Goal: Task Accomplishment & Management: Complete application form

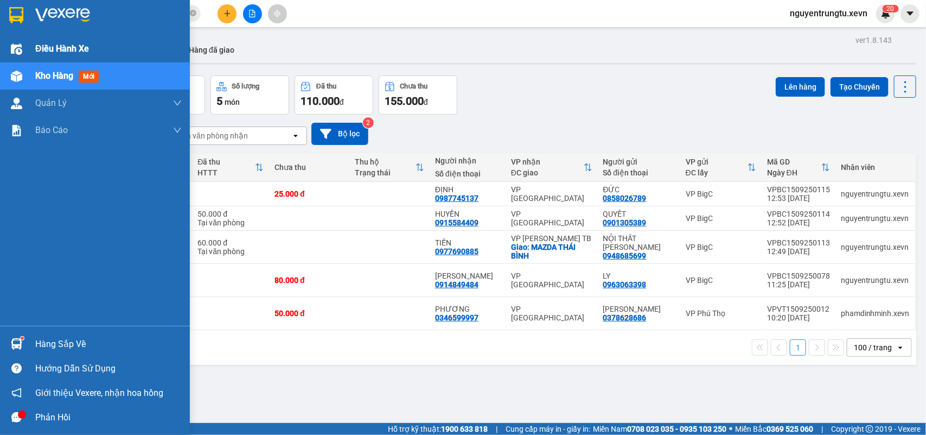
click at [55, 50] on span "Điều hành xe" at bounding box center [62, 49] width 54 height 14
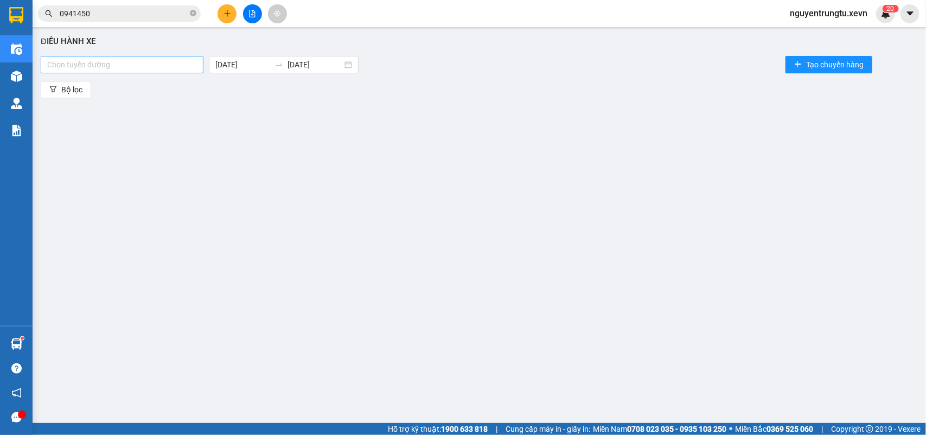
click at [163, 63] on div at bounding box center [121, 64] width 157 height 13
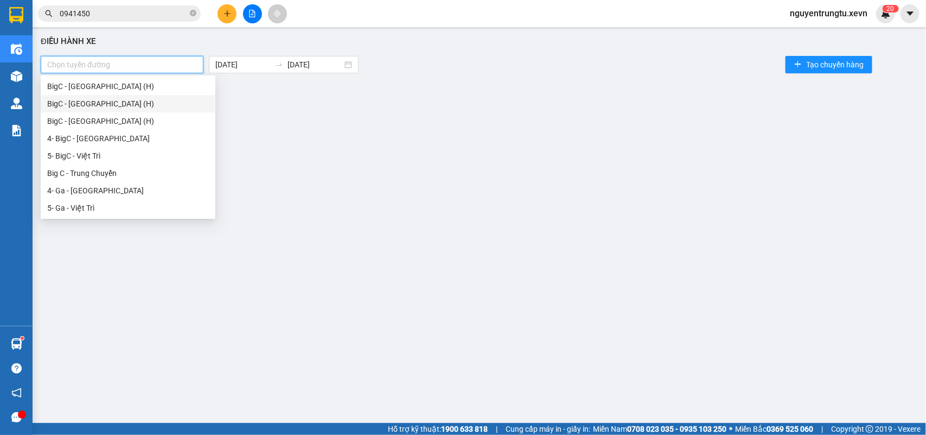
click at [107, 106] on div "BigC - [GEOGRAPHIC_DATA] (H)" at bounding box center [128, 104] width 162 height 12
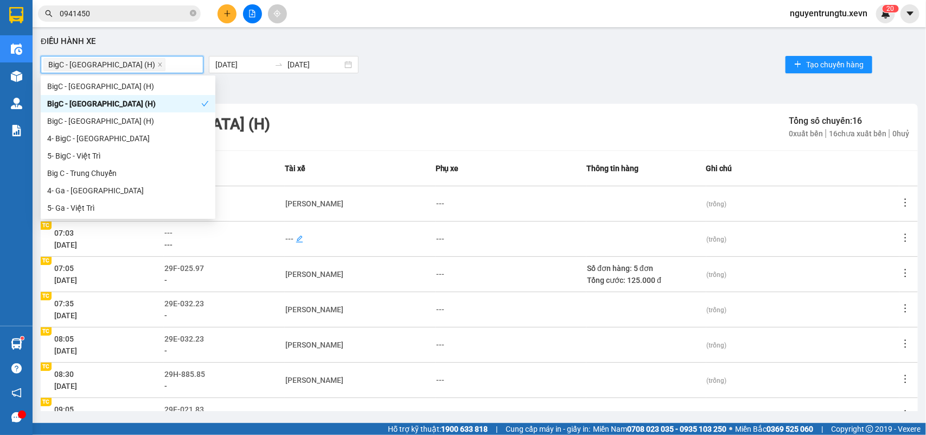
scroll to position [171, 0]
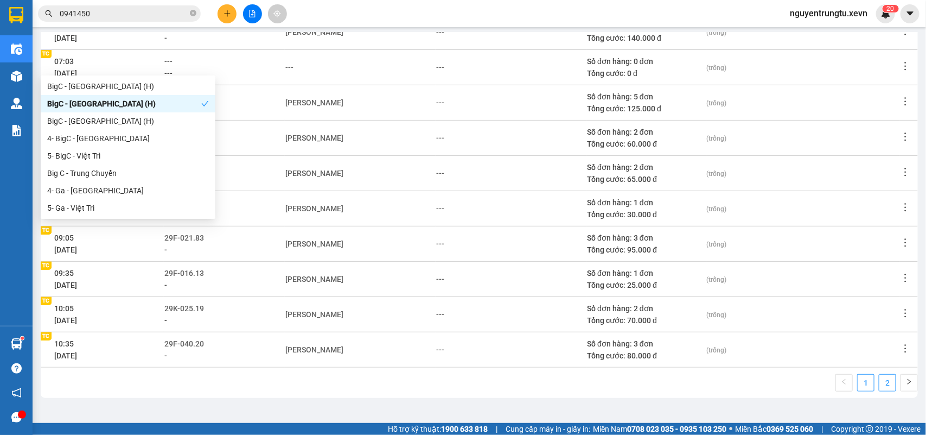
click at [880, 384] on link "2" at bounding box center [888, 382] width 16 height 16
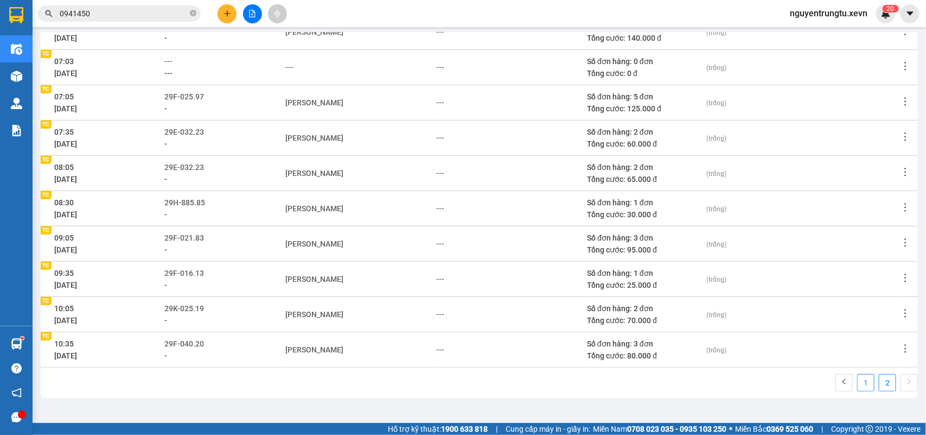
scroll to position [30, 0]
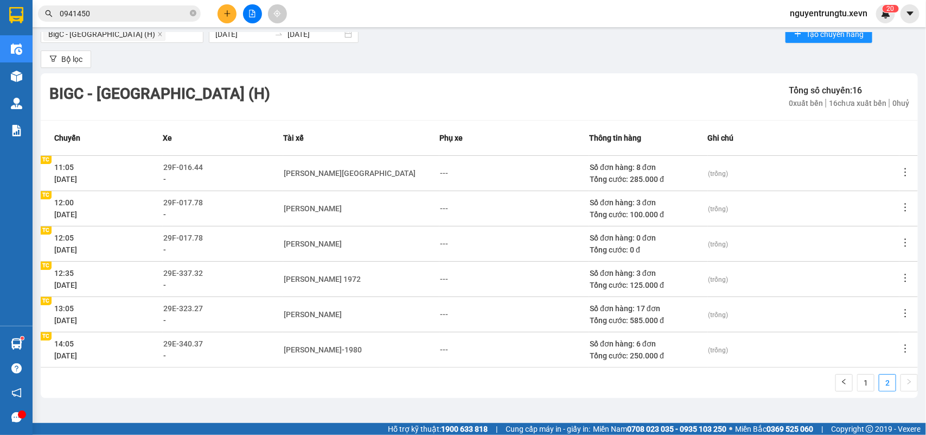
click at [209, 342] on icon "edit" at bounding box center [209, 344] width 8 height 8
click at [201, 344] on span "29E-340.37" at bounding box center [183, 343] width 40 height 9
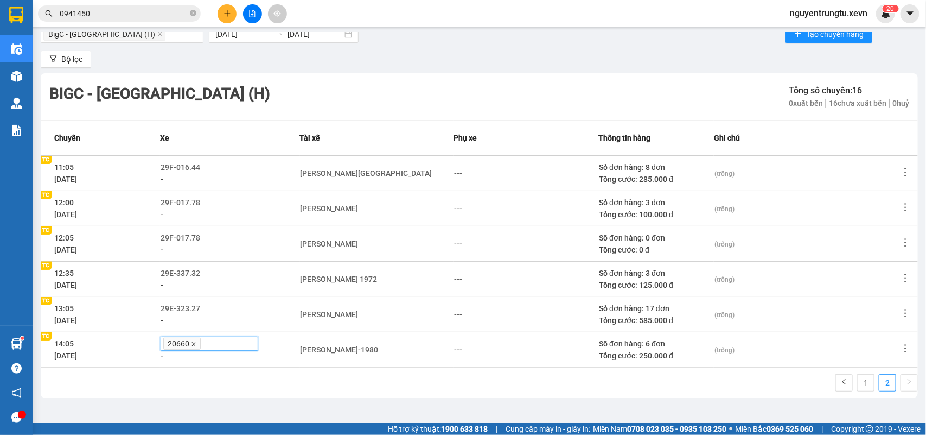
click at [195, 345] on icon "close" at bounding box center [194, 344] width 4 height 4
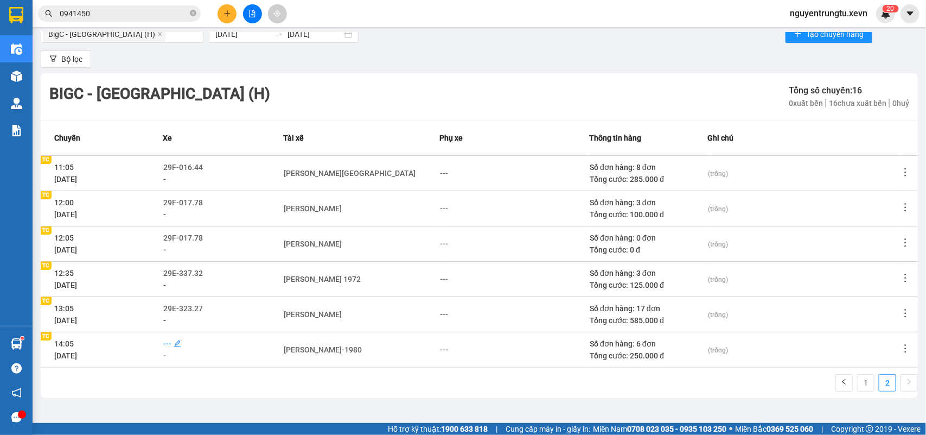
click at [171, 340] on span "---" at bounding box center [167, 343] width 8 height 9
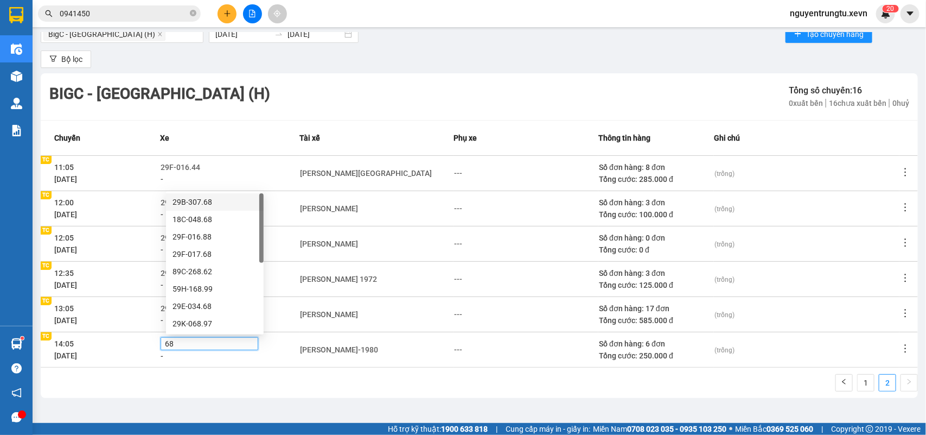
type input "688"
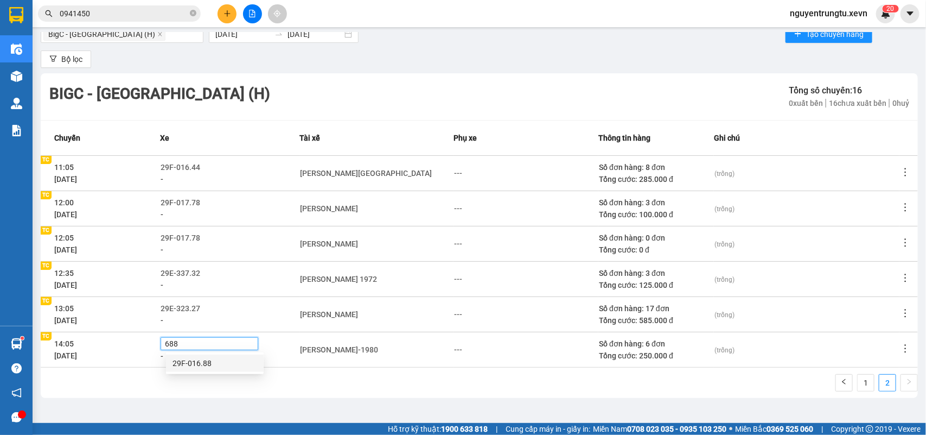
click at [197, 361] on div "29F-016.88" at bounding box center [215, 363] width 85 height 12
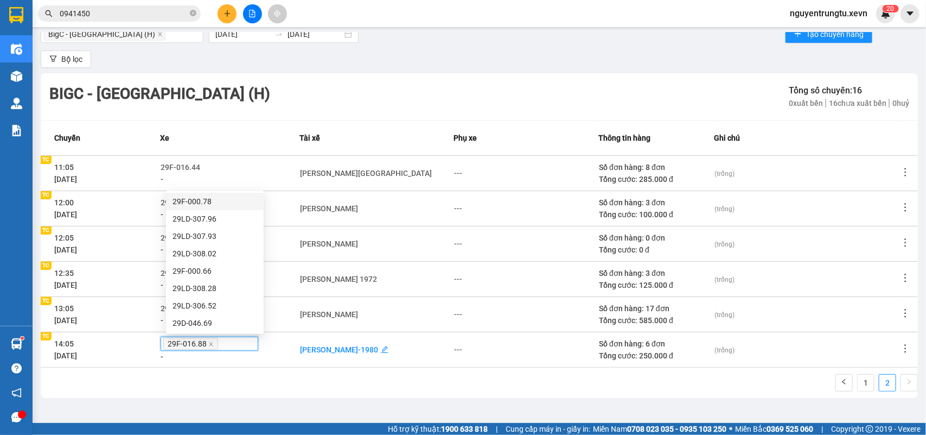
click at [376, 348] on div "[PERSON_NAME]-1980" at bounding box center [340, 350] width 78 height 12
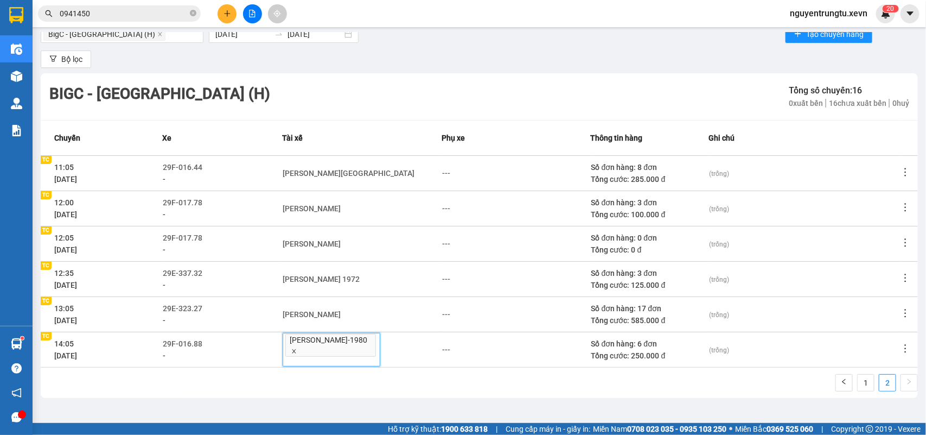
click at [294, 350] on icon "close" at bounding box center [295, 351] width 4 height 4
click at [293, 349] on div "---" at bounding box center [288, 350] width 8 height 12
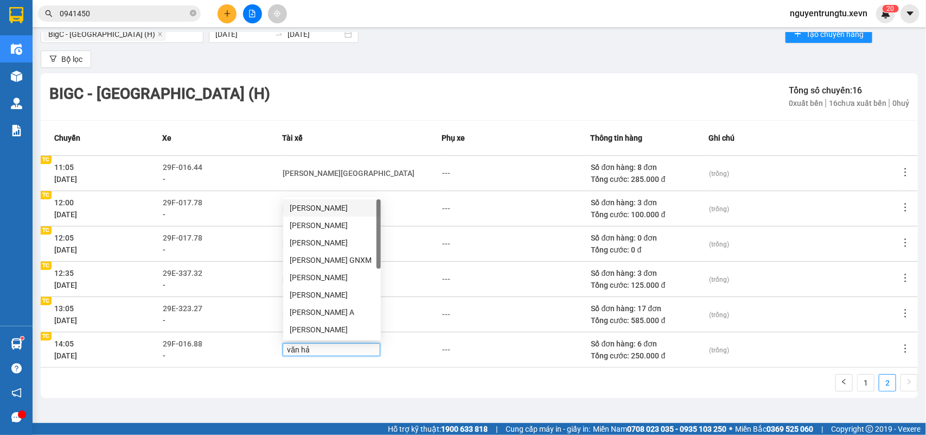
type input "văn hải"
click at [319, 322] on div "[PERSON_NAME]" at bounding box center [332, 329] width 98 height 17
click at [460, 398] on div "Điều hành xe BigC - [GEOGRAPHIC_DATA] (H) [DATE] [DATE] Tạo chuyến hàng Bộ lọc …" at bounding box center [479, 222] width 883 height 378
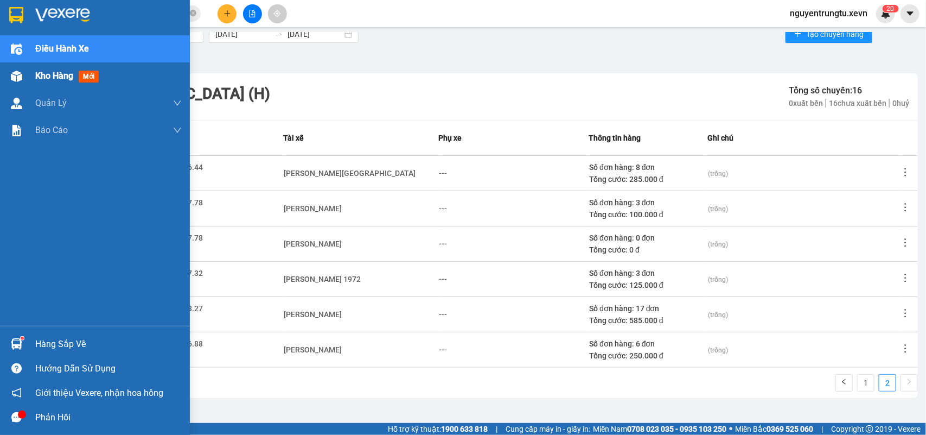
click at [29, 77] on div "Kho hàng mới" at bounding box center [95, 75] width 190 height 27
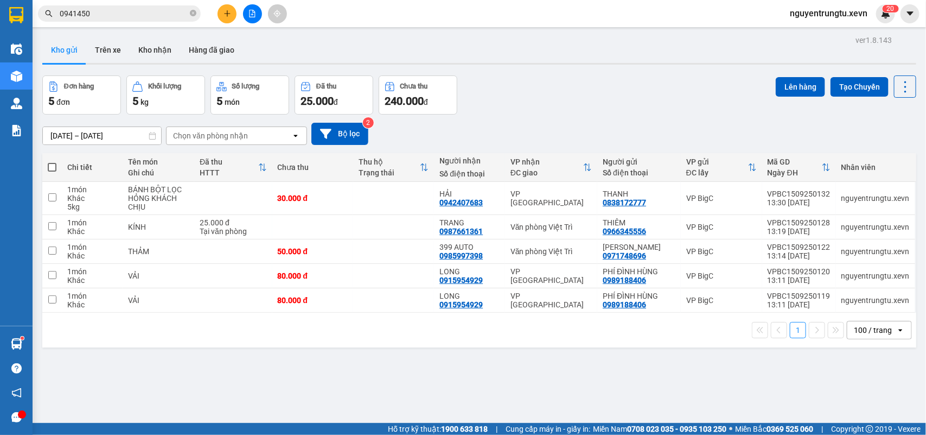
click at [557, 80] on div "Đơn hàng 5 đơn Khối lượng 5 kg Số lượng 5 món Đã thu 25.000 đ Chưa thu 240.000 …" at bounding box center [479, 94] width 874 height 39
click at [371, 202] on td at bounding box center [393, 198] width 81 height 33
checkbox input "true"
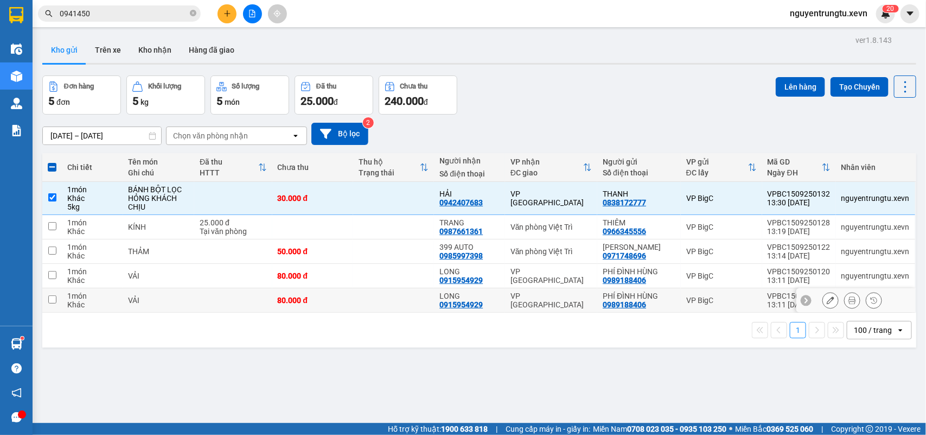
click at [421, 300] on td at bounding box center [393, 300] width 81 height 24
checkbox input "true"
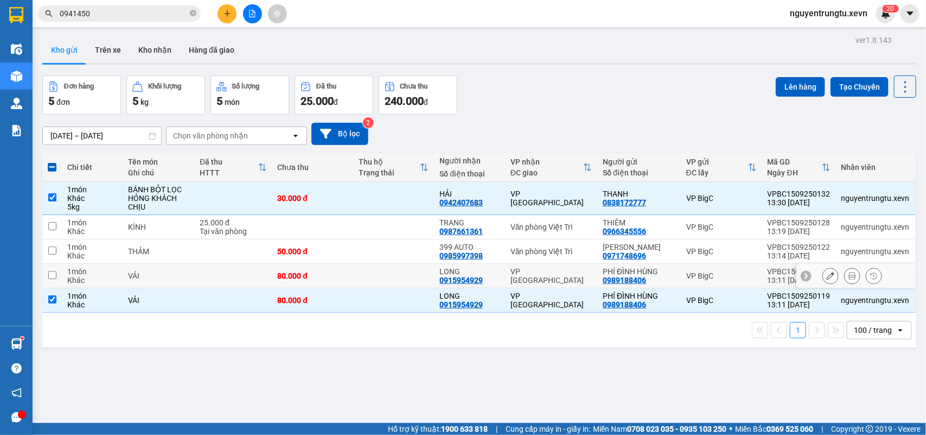
drag, startPoint x: 417, startPoint y: 277, endPoint x: 424, endPoint y: 277, distance: 7.6
click at [418, 277] on td at bounding box center [393, 276] width 81 height 24
checkbox input "true"
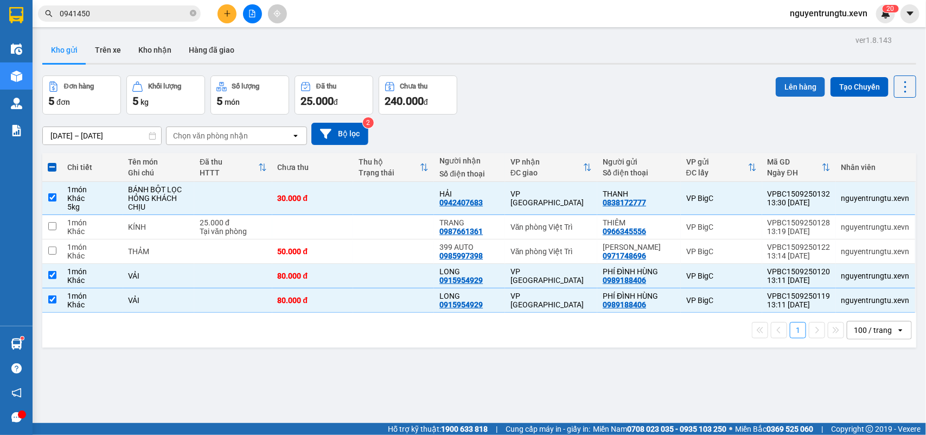
click at [790, 79] on button "Lên hàng" at bounding box center [800, 87] width 49 height 20
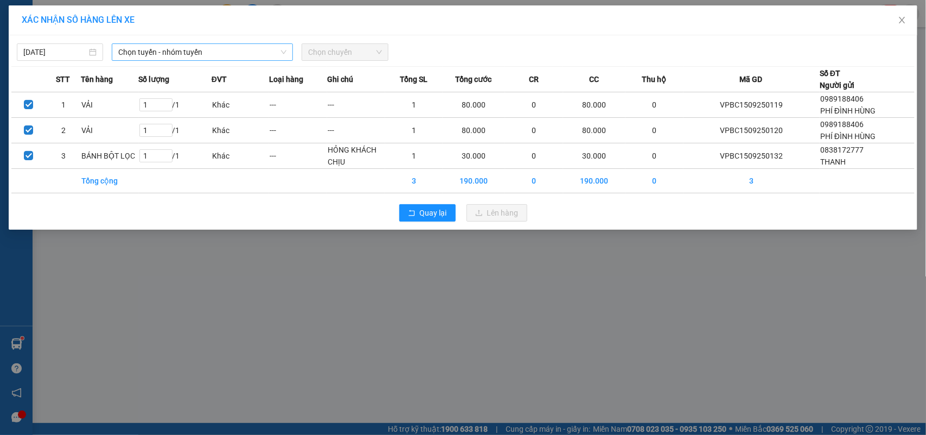
click at [138, 48] on span "Chọn tuyến - nhóm tuyến" at bounding box center [202, 52] width 168 height 16
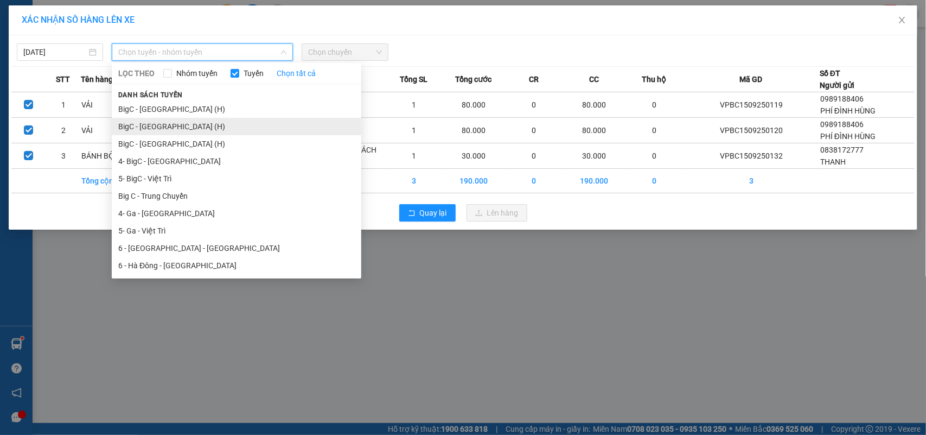
click at [156, 124] on li "BigC - [GEOGRAPHIC_DATA] (H)" at bounding box center [237, 126] width 250 height 17
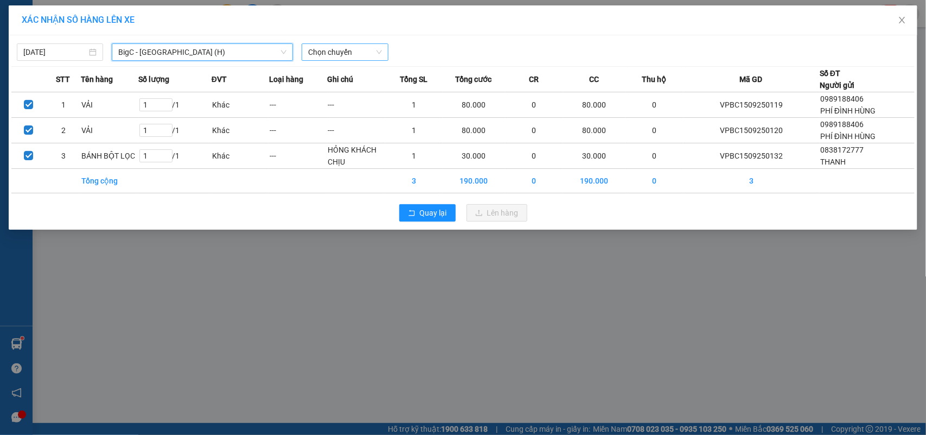
click at [350, 50] on span "Chọn chuyến" at bounding box center [344, 52] width 73 height 16
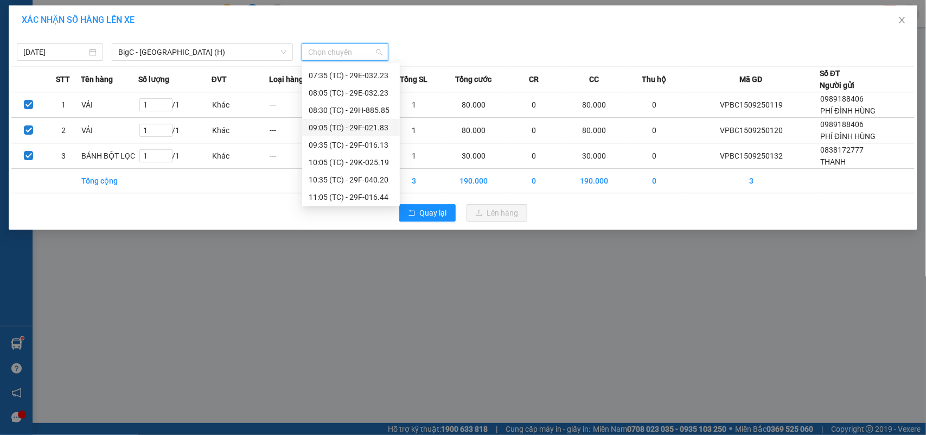
scroll to position [156, 0]
click at [378, 195] on div "14:05 (TC) - 29F-016.88" at bounding box center [351, 196] width 85 height 12
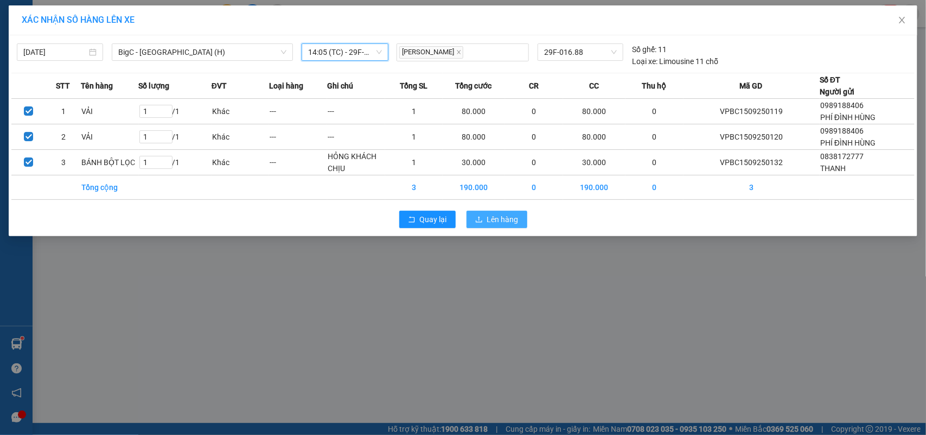
click at [473, 216] on button "Lên hàng" at bounding box center [497, 219] width 61 height 17
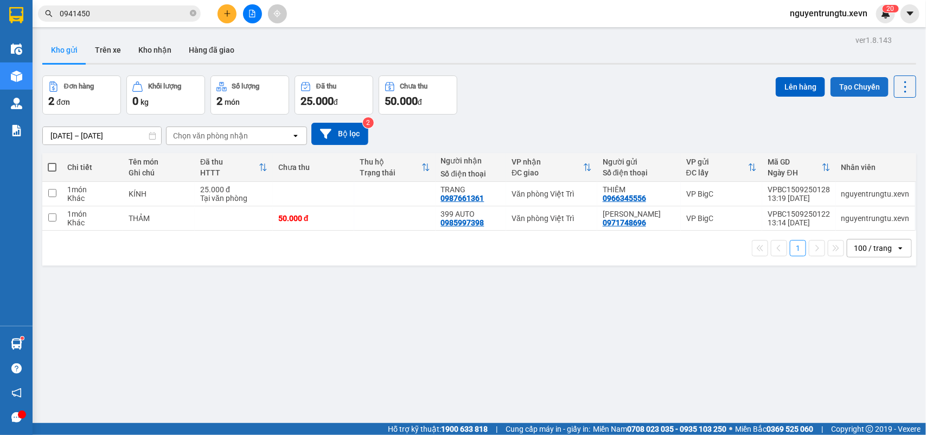
click at [857, 88] on button "Tạo Chuyến" at bounding box center [860, 87] width 58 height 20
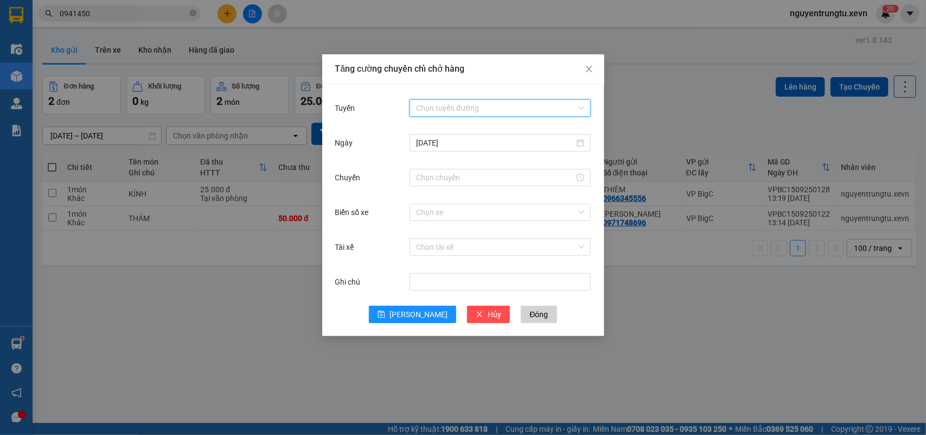
click at [455, 107] on input "Tuyến" at bounding box center [496, 108] width 161 height 16
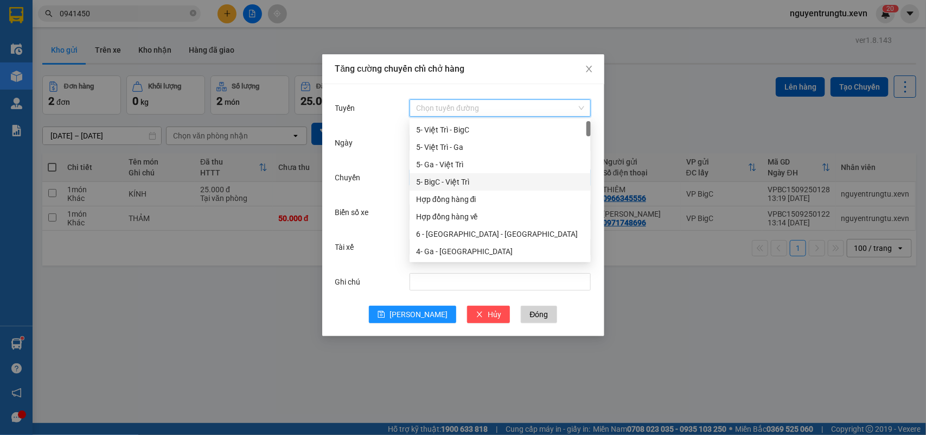
click at [475, 185] on div "5- BigC - Việt Trì" at bounding box center [500, 182] width 168 height 12
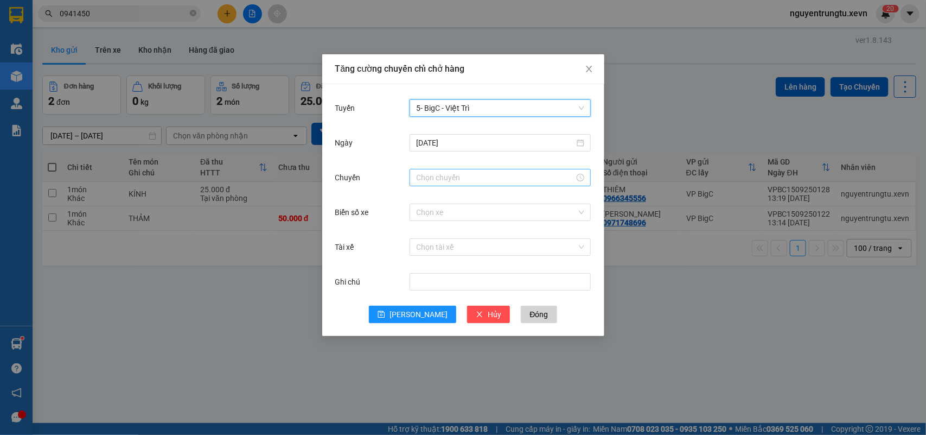
click at [476, 175] on input "Chuyến" at bounding box center [495, 177] width 158 height 12
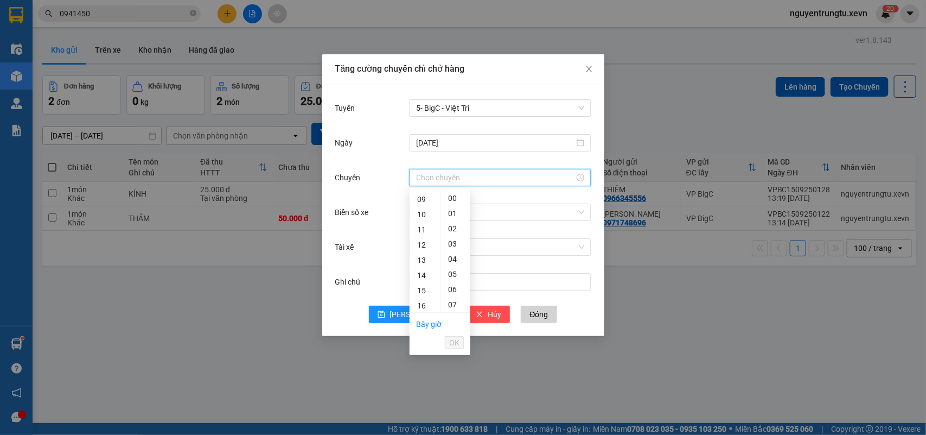
scroll to position [204, 0]
click at [418, 224] on div "15" at bounding box center [425, 222] width 30 height 15
drag, startPoint x: 450, startPoint y: 274, endPoint x: 456, endPoint y: 288, distance: 15.1
click at [450, 275] on div "05" at bounding box center [456, 273] width 30 height 15
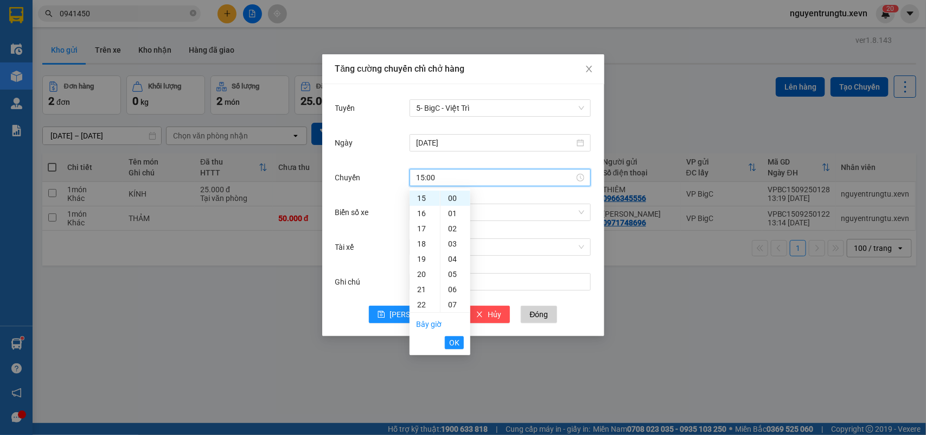
type input "15:05"
click at [459, 344] on span "OK" at bounding box center [454, 342] width 10 height 12
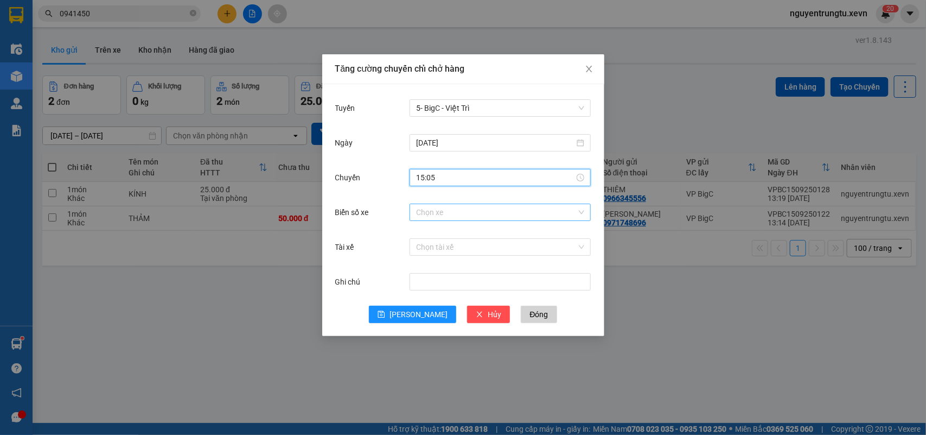
click at [479, 218] on input "Biển số xe" at bounding box center [496, 212] width 161 height 16
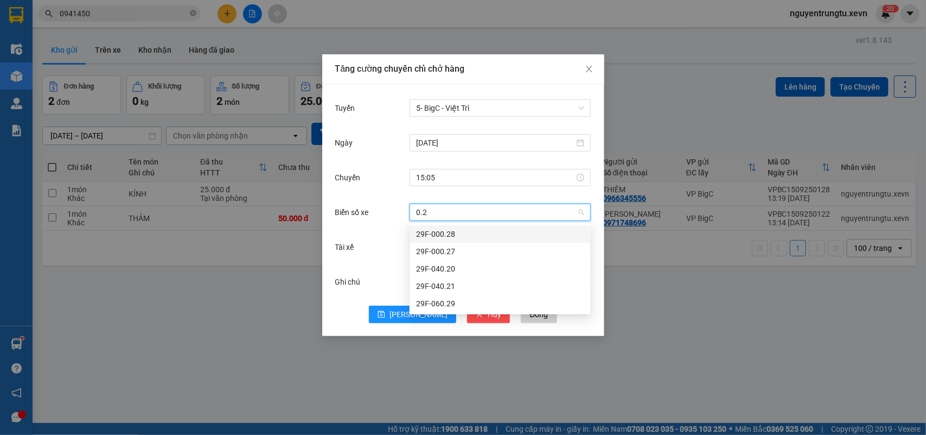
type input "0.21"
click at [422, 229] on div "29F-040.21" at bounding box center [500, 234] width 168 height 12
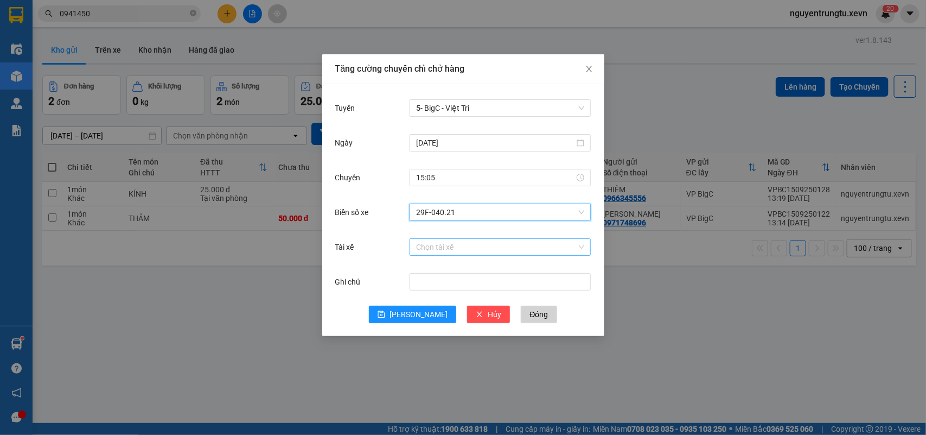
click at [431, 247] on input "Tài xế" at bounding box center [496, 247] width 161 height 16
type input "d"
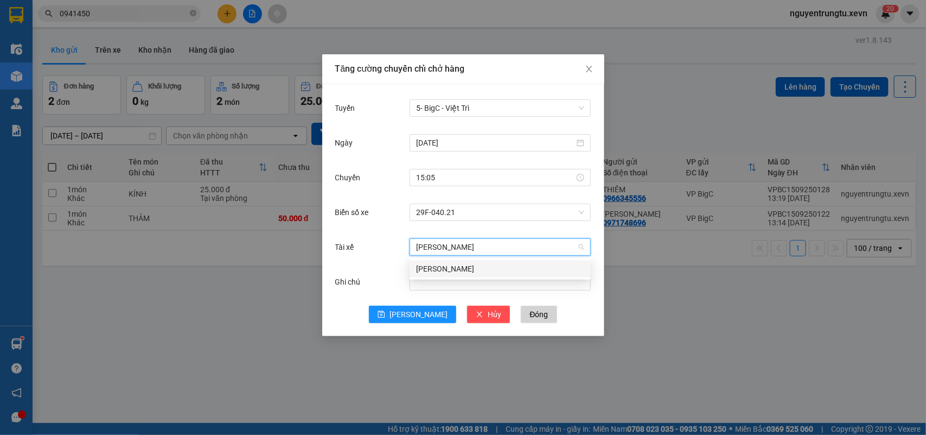
type input "[PERSON_NAME]"
click at [433, 266] on div "[PERSON_NAME]" at bounding box center [500, 269] width 168 height 12
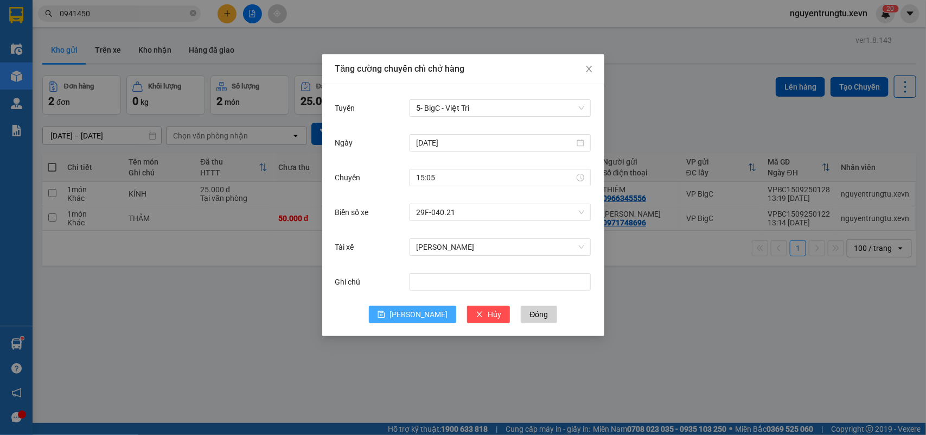
click at [418, 307] on button "[PERSON_NAME]" at bounding box center [412, 314] width 87 height 17
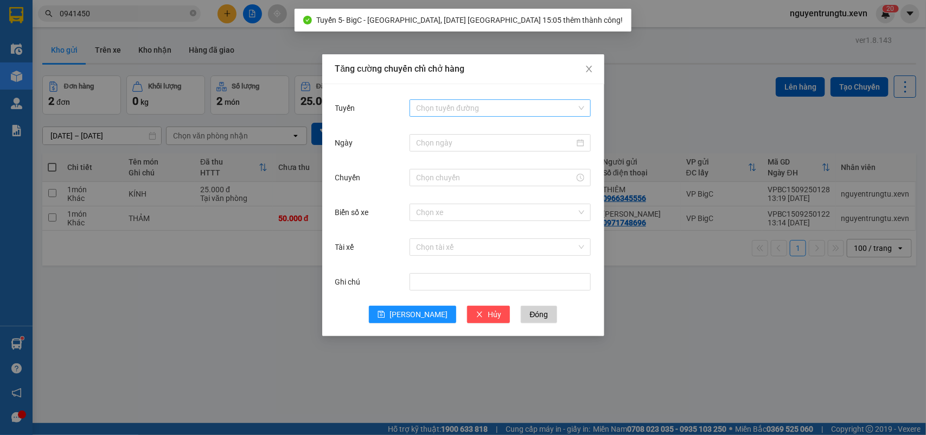
click at [500, 110] on input "Tuyến" at bounding box center [496, 108] width 161 height 16
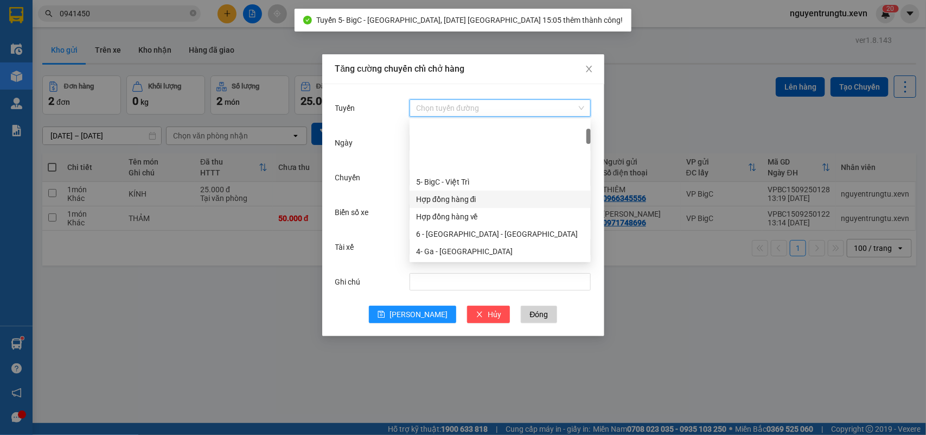
scroll to position [68, 0]
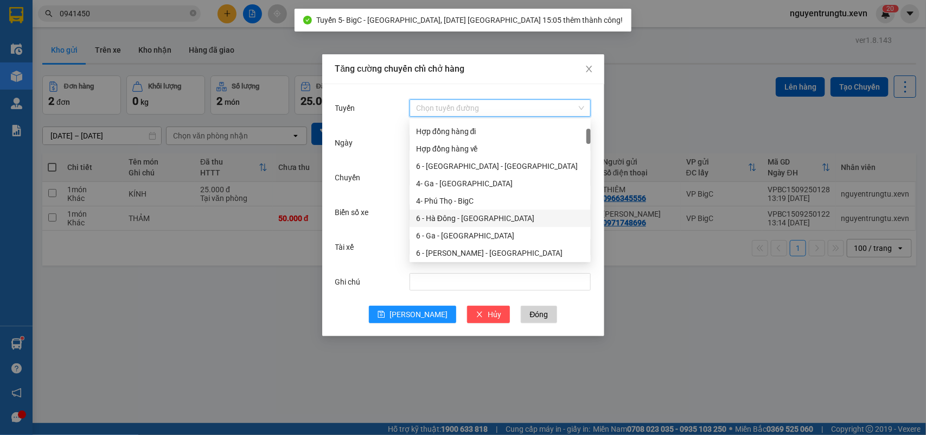
click at [465, 218] on div "6 - Hà Đông - [GEOGRAPHIC_DATA]" at bounding box center [500, 218] width 168 height 12
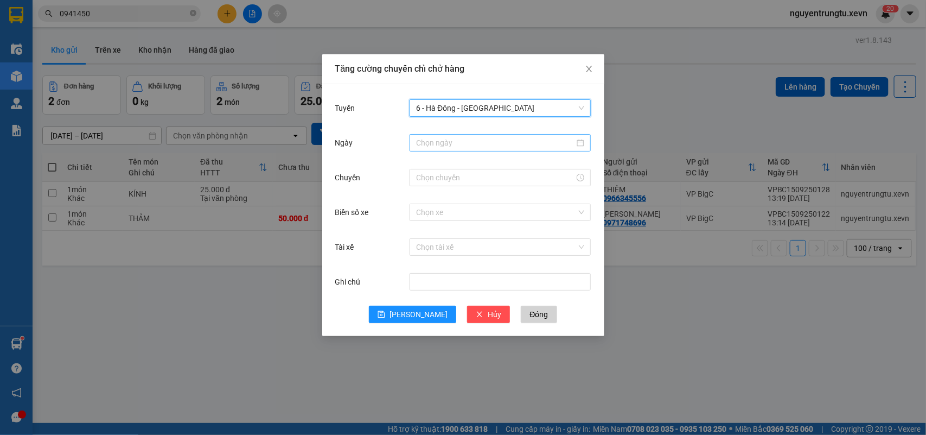
click at [520, 148] on input "Ngày" at bounding box center [495, 143] width 158 height 12
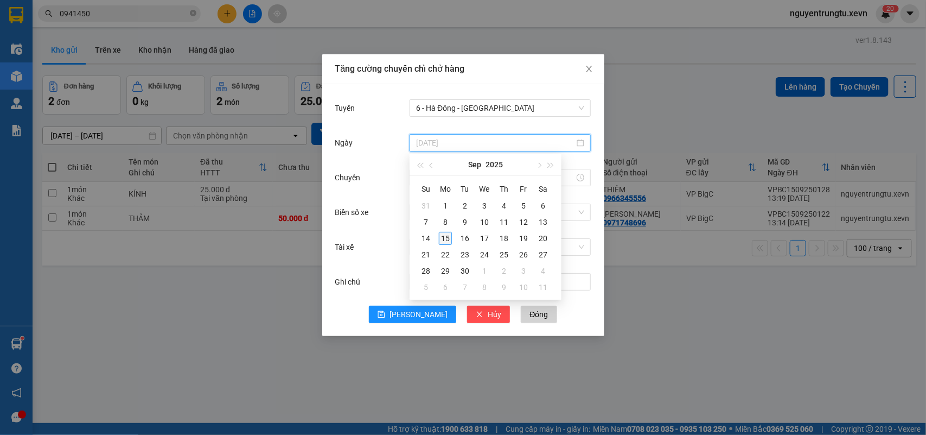
type input "[DATE]"
click at [448, 240] on div "15" at bounding box center [445, 238] width 13 height 13
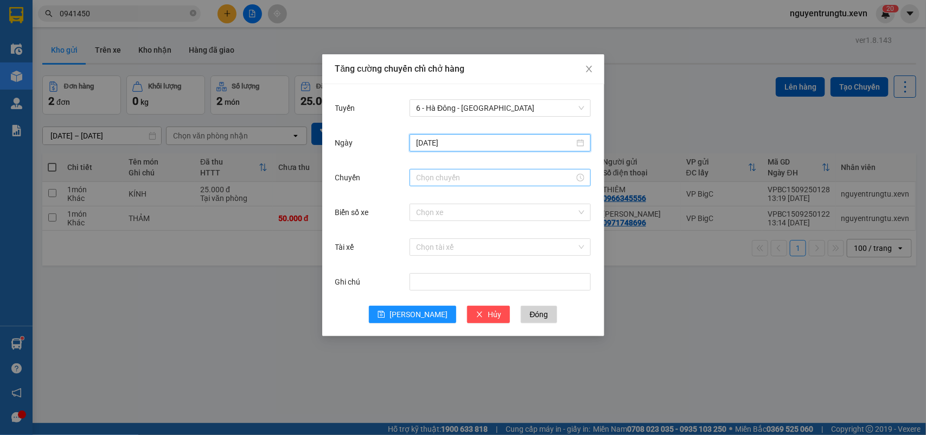
click at [487, 179] on input "Chuyến" at bounding box center [495, 177] width 158 height 12
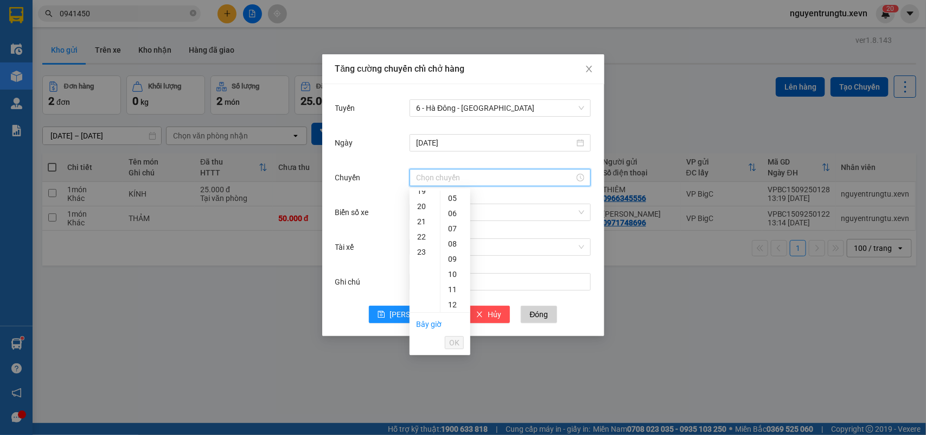
scroll to position [228, 0]
click at [424, 200] on div "15" at bounding box center [425, 197] width 30 height 15
click at [452, 273] on div "05" at bounding box center [456, 273] width 30 height 15
type input "15:05"
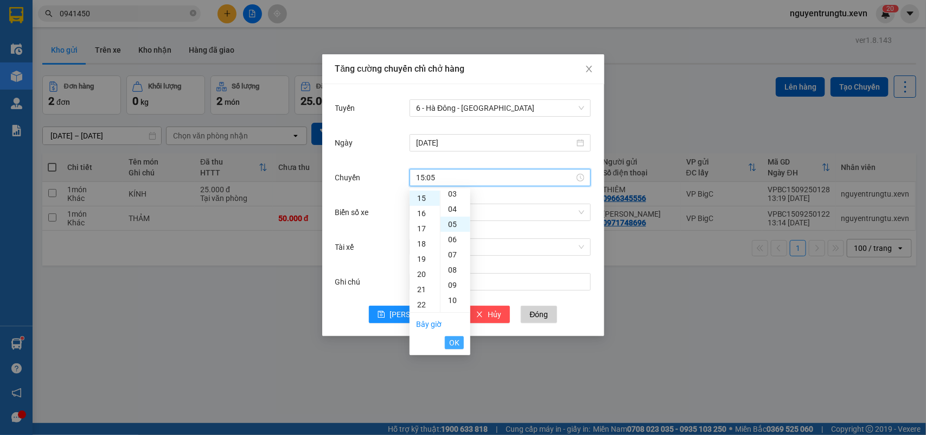
scroll to position [76, 0]
click at [455, 344] on span "OK" at bounding box center [454, 342] width 10 height 12
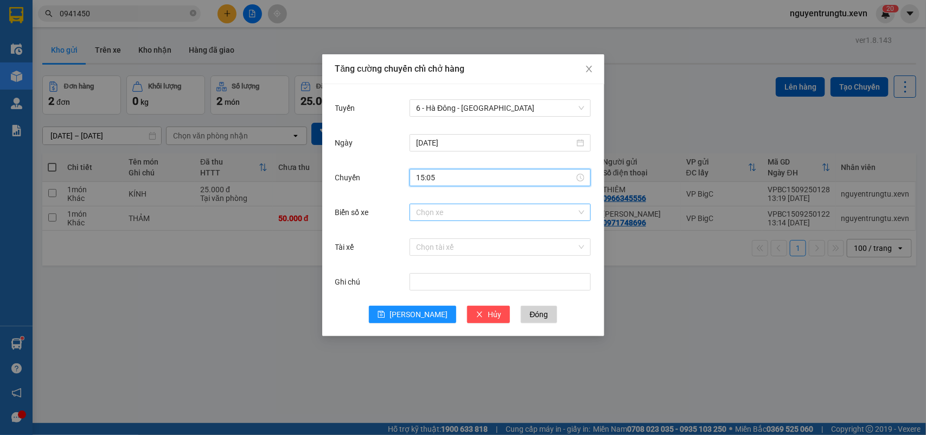
click at [504, 206] on input "Biển số xe" at bounding box center [496, 212] width 161 height 16
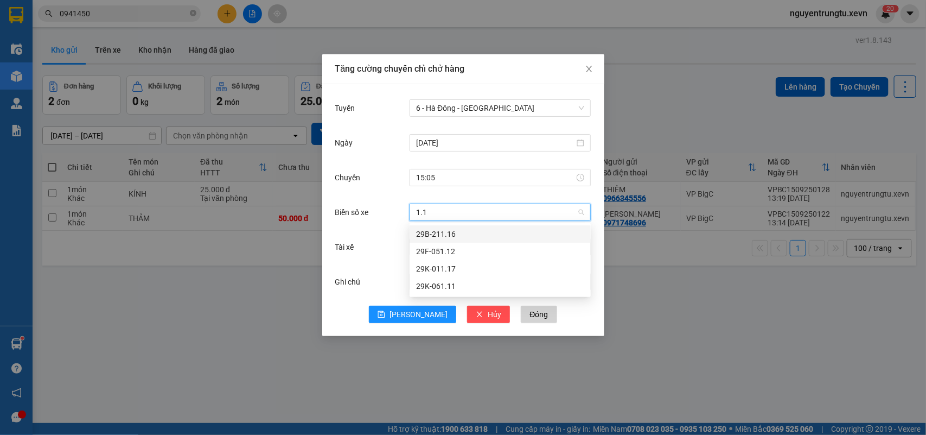
type input "1.12"
click at [449, 234] on div "29F-051.12" at bounding box center [500, 234] width 168 height 12
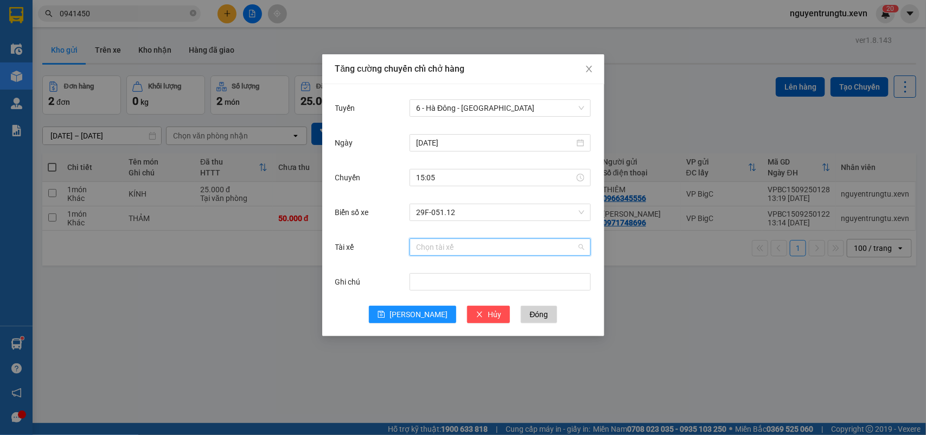
drag, startPoint x: 448, startPoint y: 245, endPoint x: 342, endPoint y: 316, distance: 128.2
click at [448, 247] on input "Tài xế" at bounding box center [496, 247] width 161 height 16
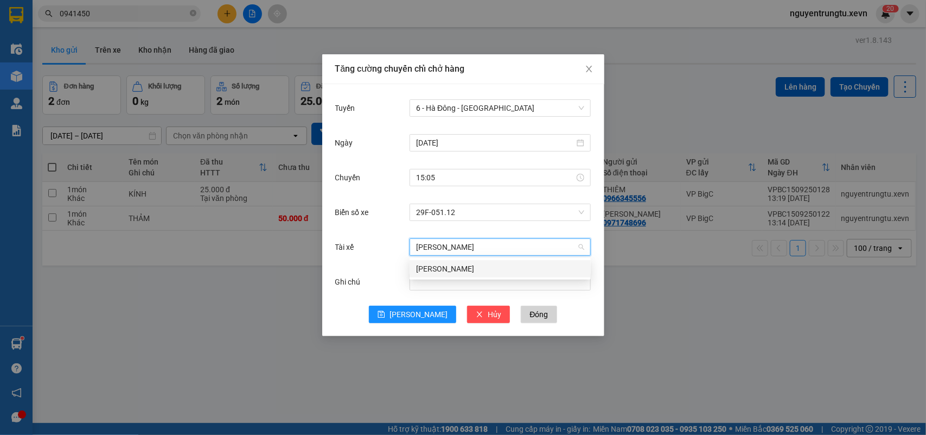
type input "[PERSON_NAME]"
click at [471, 270] on div "[PERSON_NAME]" at bounding box center [500, 269] width 168 height 12
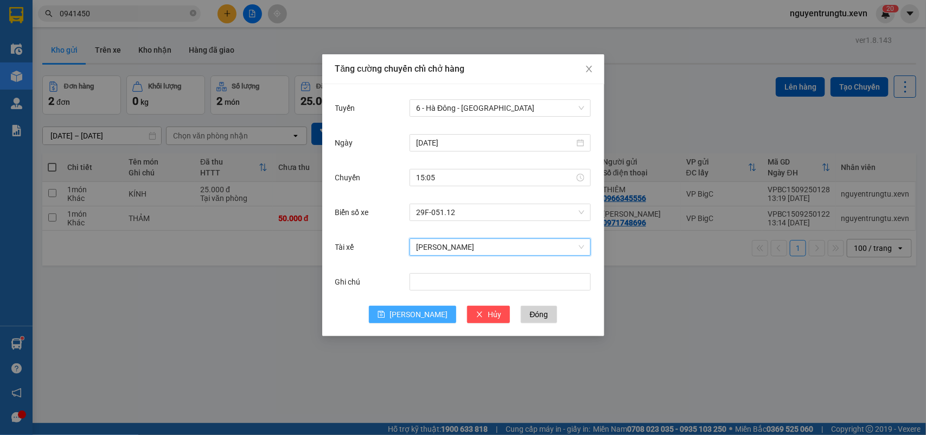
click at [413, 307] on button "[PERSON_NAME]" at bounding box center [412, 314] width 87 height 17
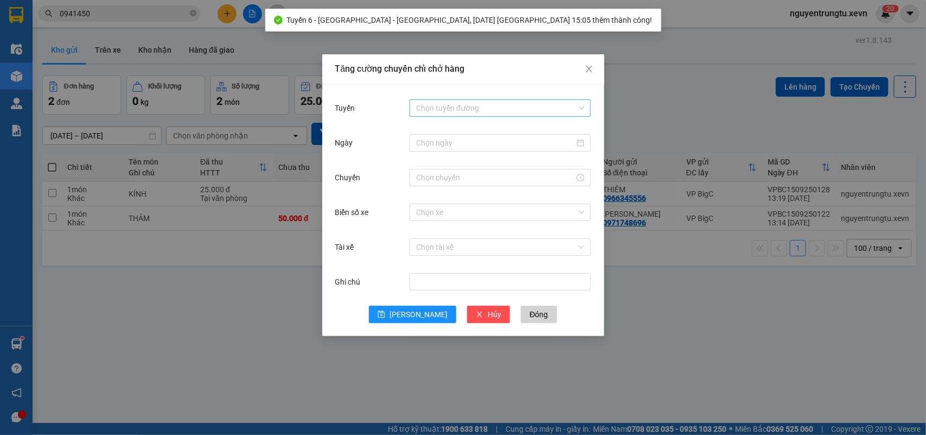
click at [532, 112] on input "Tuyến" at bounding box center [496, 108] width 161 height 16
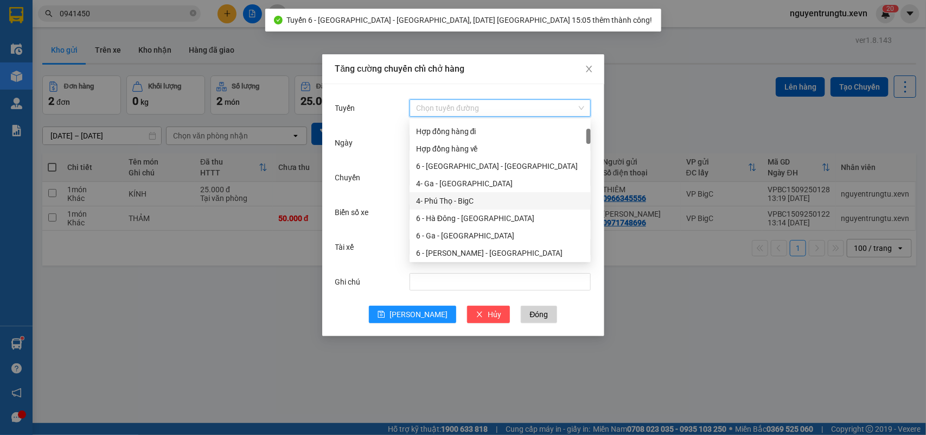
scroll to position [136, 0]
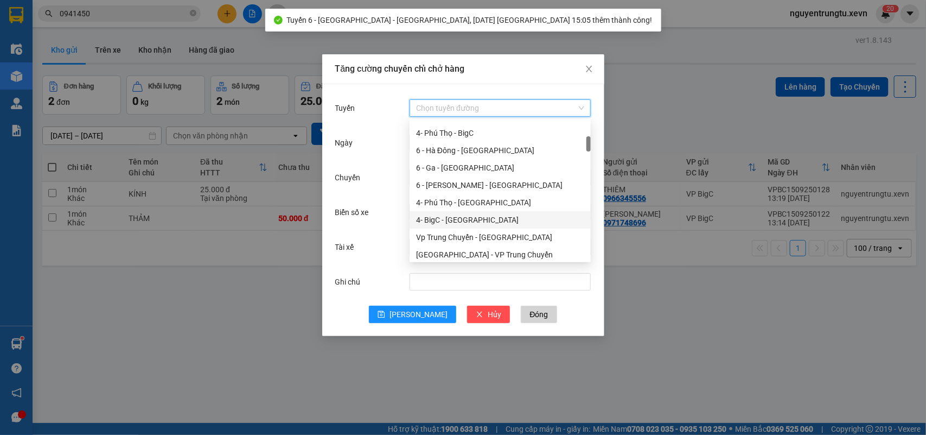
click at [466, 220] on div "4- BigC - [GEOGRAPHIC_DATA]" at bounding box center [500, 220] width 168 height 12
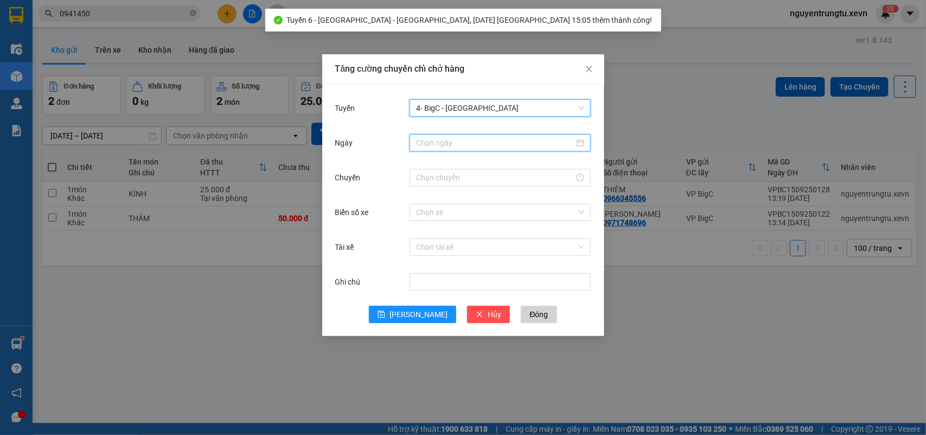
click at [519, 139] on input "Ngày" at bounding box center [495, 143] width 158 height 12
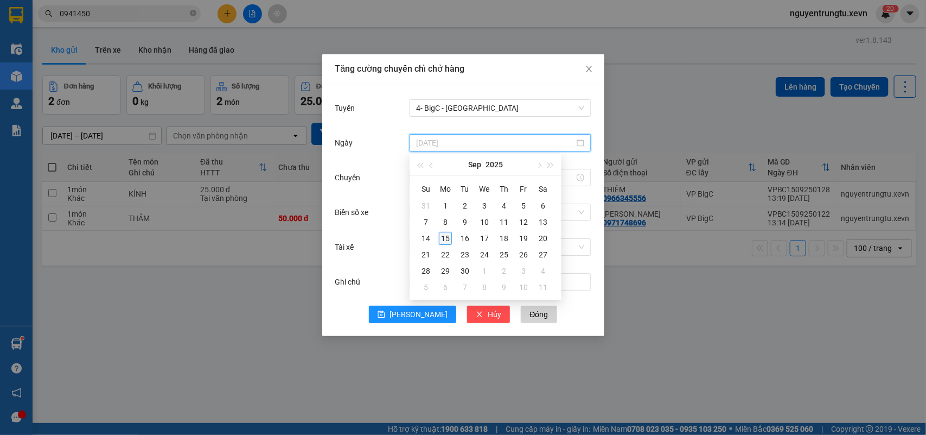
type input "[DATE]"
click at [446, 237] on div "15" at bounding box center [445, 238] width 13 height 13
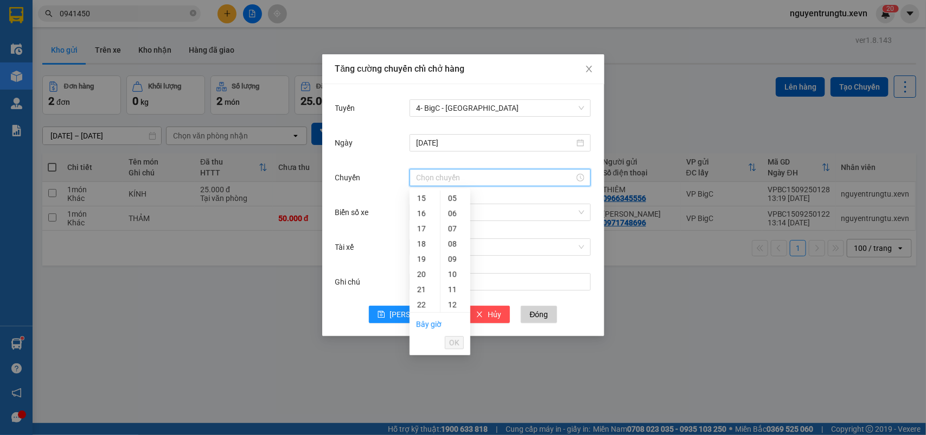
drag, startPoint x: 500, startPoint y: 175, endPoint x: 453, endPoint y: 196, distance: 51.7
click at [500, 175] on input "Chuyến" at bounding box center [495, 177] width 158 height 12
drag, startPoint x: 425, startPoint y: 196, endPoint x: 467, endPoint y: 255, distance: 72.3
click at [425, 198] on div "15" at bounding box center [425, 197] width 30 height 15
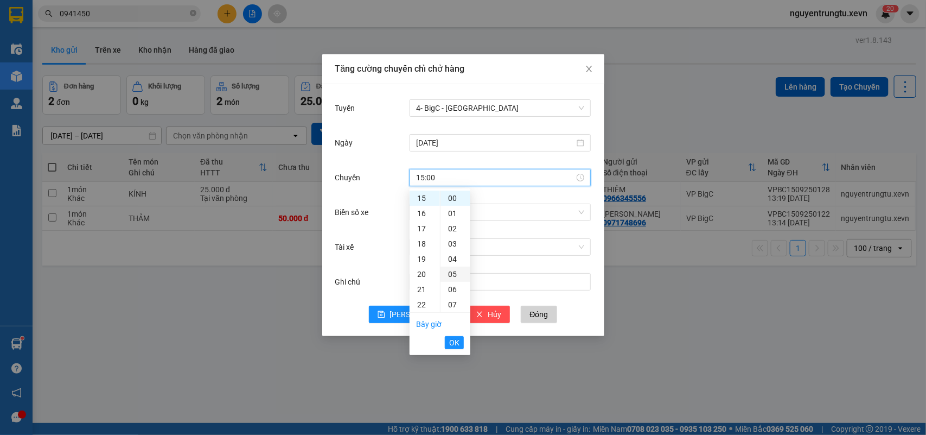
click at [454, 275] on div "05" at bounding box center [456, 273] width 30 height 15
type input "15:05"
click at [454, 345] on span "OK" at bounding box center [454, 342] width 10 height 12
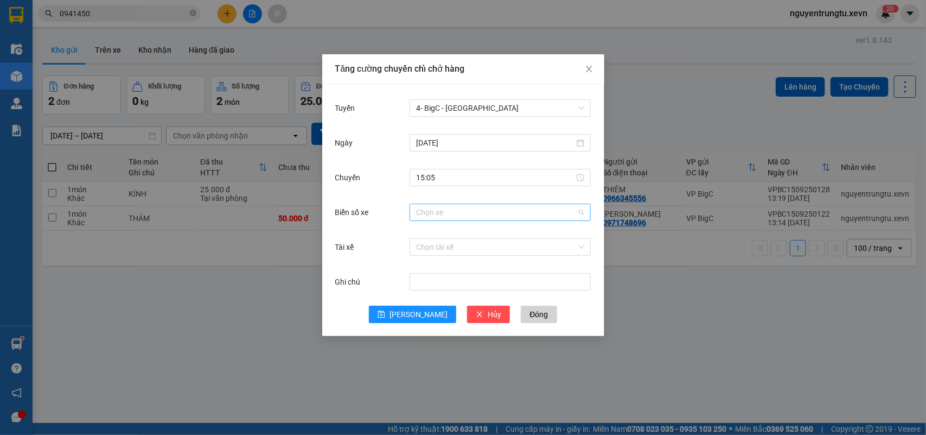
drag, startPoint x: 528, startPoint y: 210, endPoint x: 504, endPoint y: 231, distance: 31.6
click at [528, 209] on input "Biển số xe" at bounding box center [496, 212] width 161 height 16
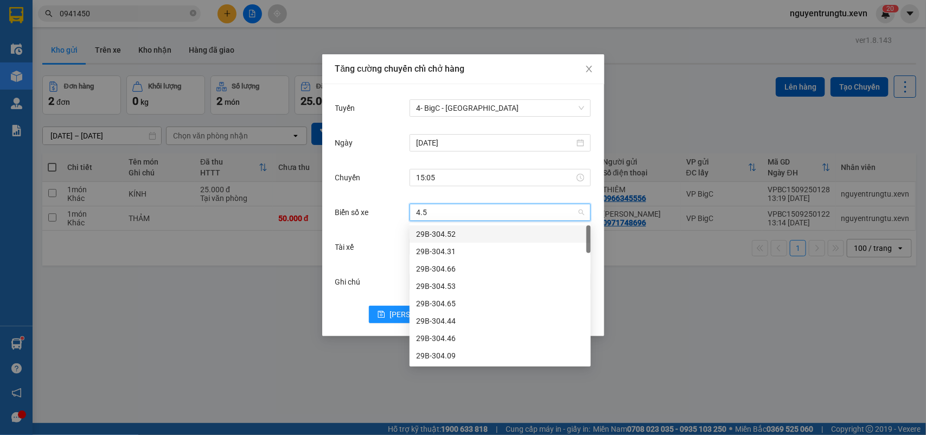
type input "4.52"
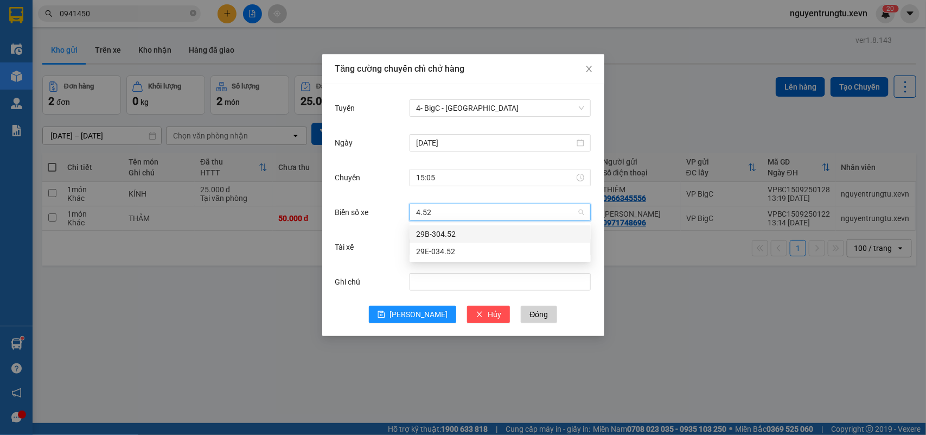
click at [435, 233] on div "29B-304.52" at bounding box center [500, 234] width 168 height 12
click at [546, 208] on span "29B-304.52" at bounding box center [500, 212] width 168 height 16
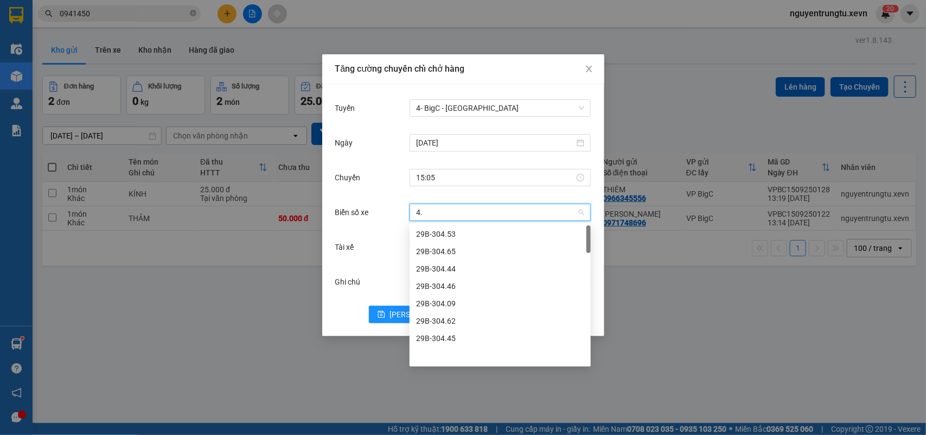
scroll to position [0, 0]
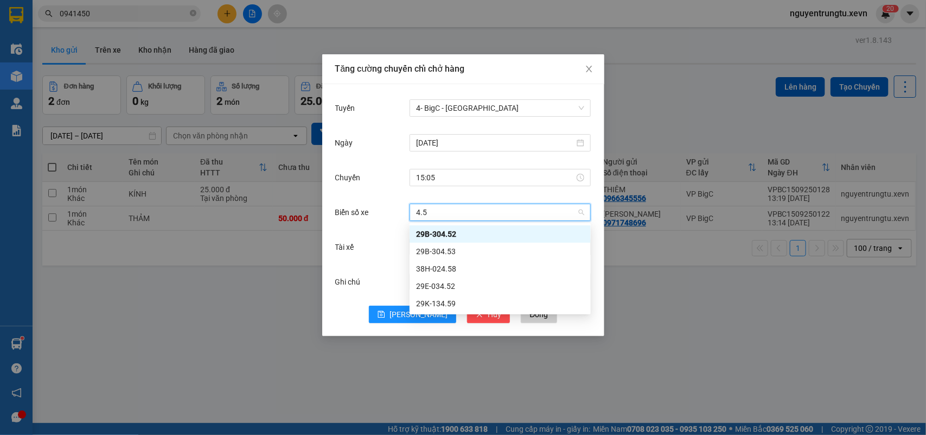
type input "4.52"
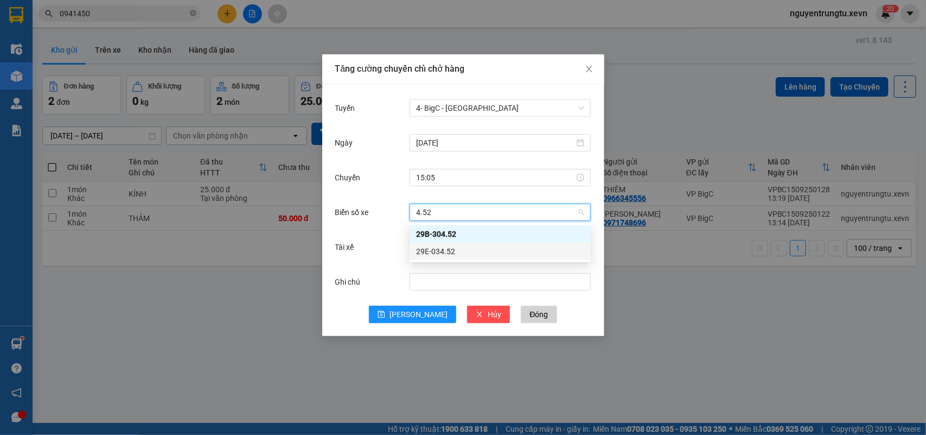
click at [525, 248] on div "29E-034.52" at bounding box center [500, 251] width 168 height 12
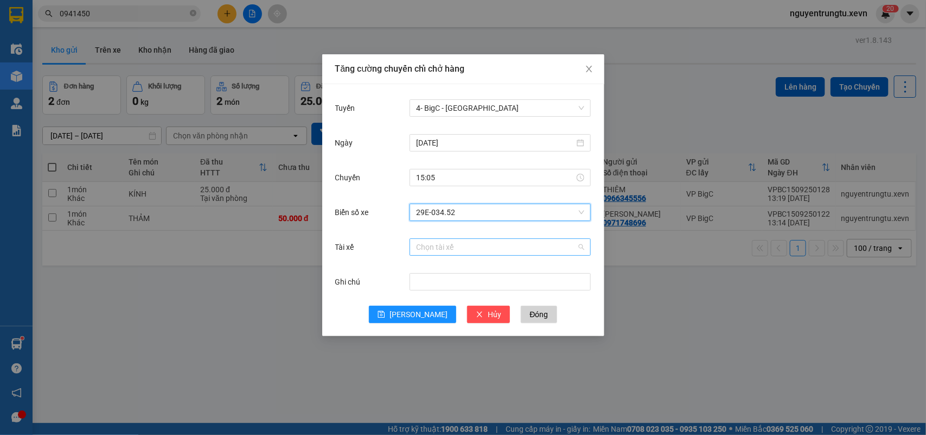
click at [488, 244] on input "Tài xế" at bounding box center [496, 247] width 161 height 16
click at [451, 250] on input "hoàng cáy giao" at bounding box center [496, 247] width 161 height 16
type input "[PERSON_NAME]"
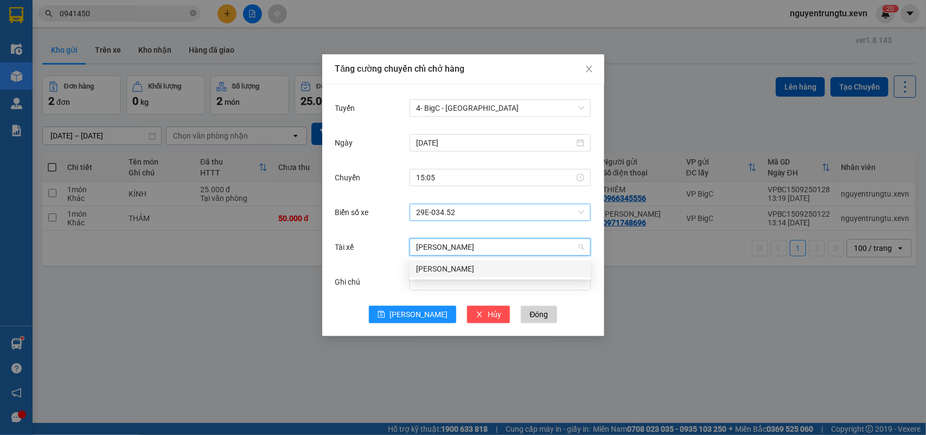
click at [495, 270] on div "[PERSON_NAME]" at bounding box center [500, 269] width 168 height 12
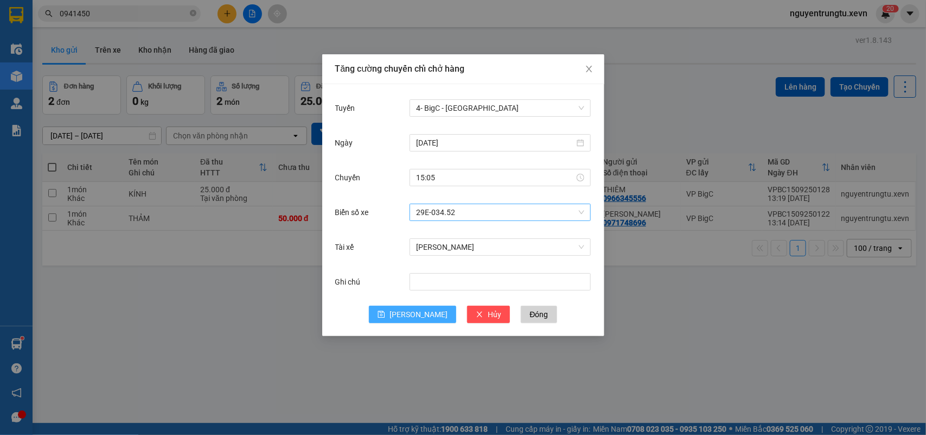
click at [419, 309] on span "[PERSON_NAME]" at bounding box center [419, 314] width 58 height 12
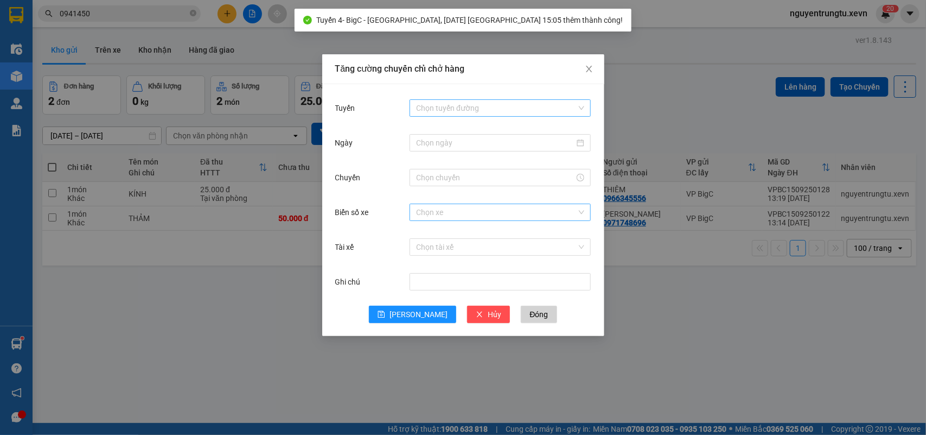
click at [544, 106] on input "Tuyến" at bounding box center [496, 108] width 161 height 16
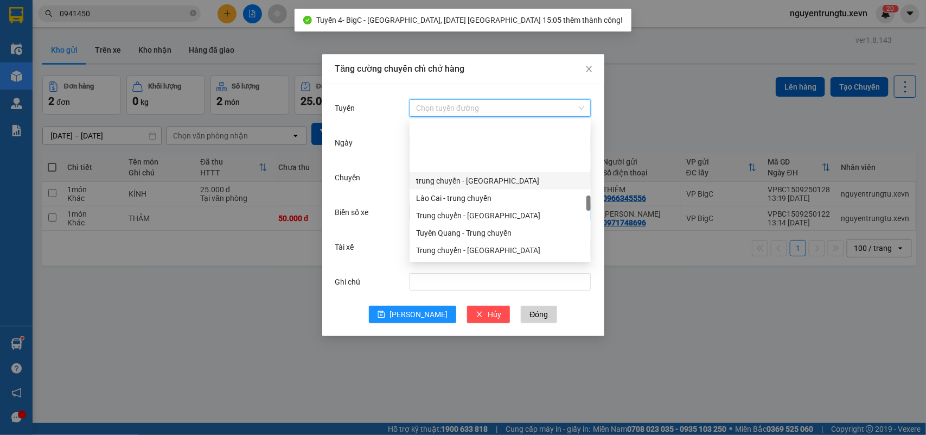
scroll to position [1153, 0]
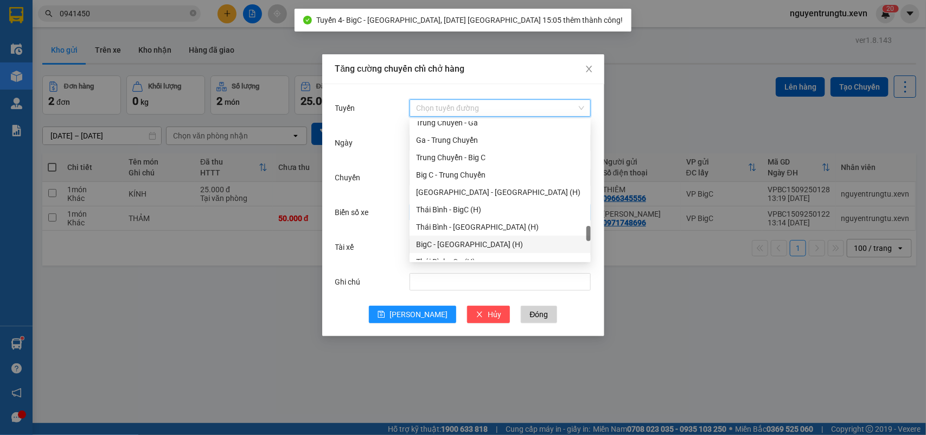
click at [467, 236] on div "BigC - [GEOGRAPHIC_DATA] (H)" at bounding box center [500, 244] width 181 height 17
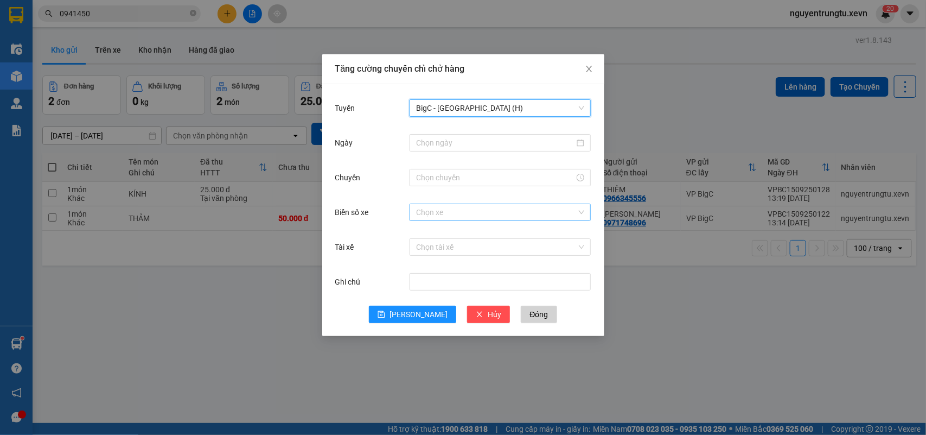
drag, startPoint x: 525, startPoint y: 137, endPoint x: 467, endPoint y: 187, distance: 76.6
click at [524, 137] on input "Ngày" at bounding box center [495, 143] width 158 height 12
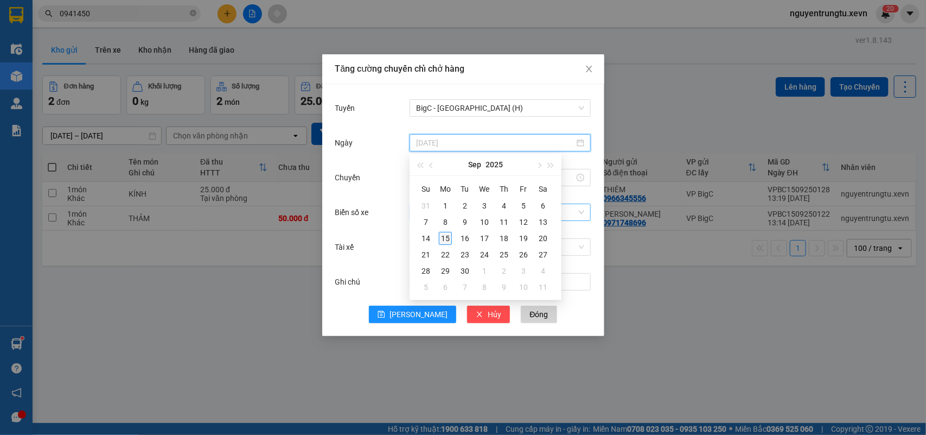
type input "[DATE]"
click at [450, 241] on div "15" at bounding box center [445, 238] width 13 height 13
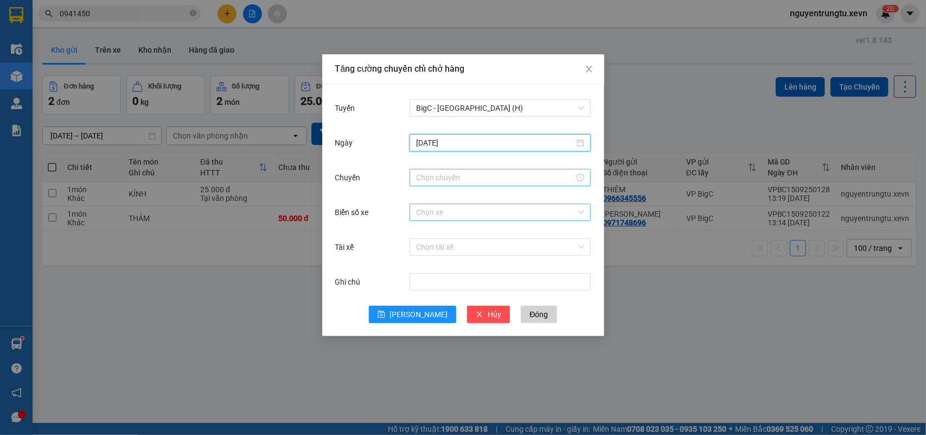
click at [520, 169] on div at bounding box center [500, 177] width 181 height 17
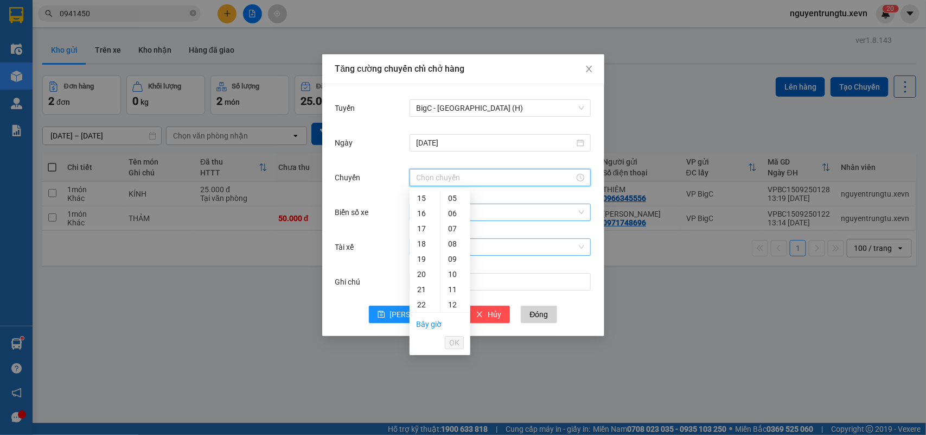
drag, startPoint x: 418, startPoint y: 198, endPoint x: 481, endPoint y: 238, distance: 74.4
click at [420, 201] on div "15" at bounding box center [425, 197] width 30 height 15
click at [448, 267] on div "05" at bounding box center [456, 273] width 30 height 15
type input "15:05"
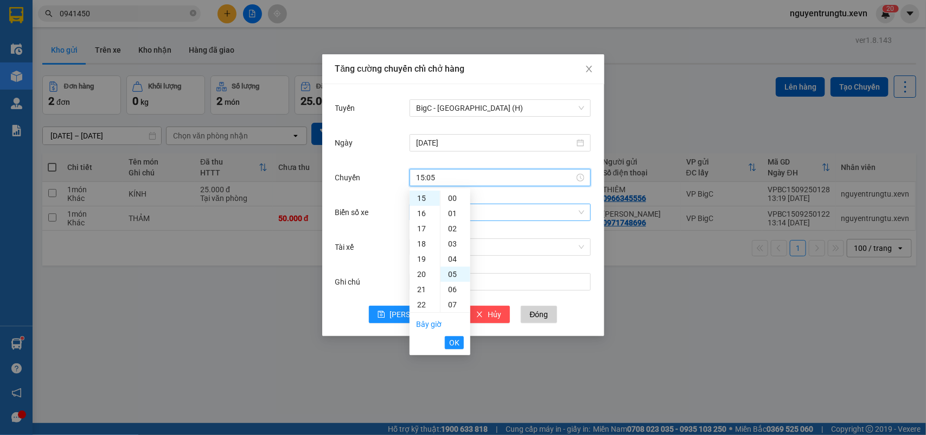
scroll to position [76, 0]
click at [455, 340] on span "OK" at bounding box center [454, 342] width 10 height 12
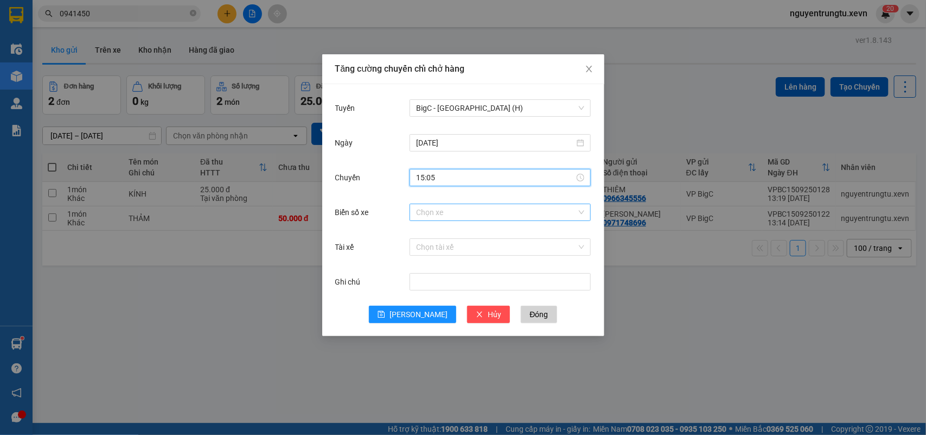
click at [509, 223] on div "Chọn xe" at bounding box center [500, 212] width 181 height 22
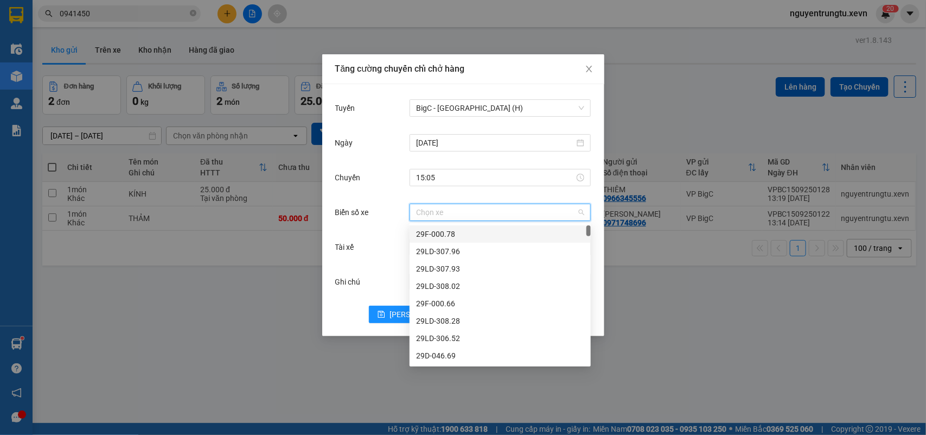
click at [523, 214] on input "Biển số xe" at bounding box center [496, 212] width 161 height 16
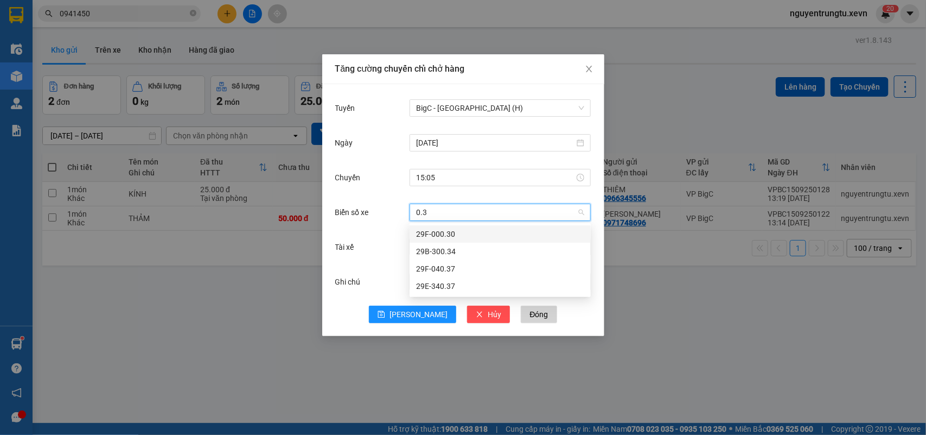
type input "0.37"
click at [450, 235] on div "29F-040.37" at bounding box center [500, 234] width 168 height 12
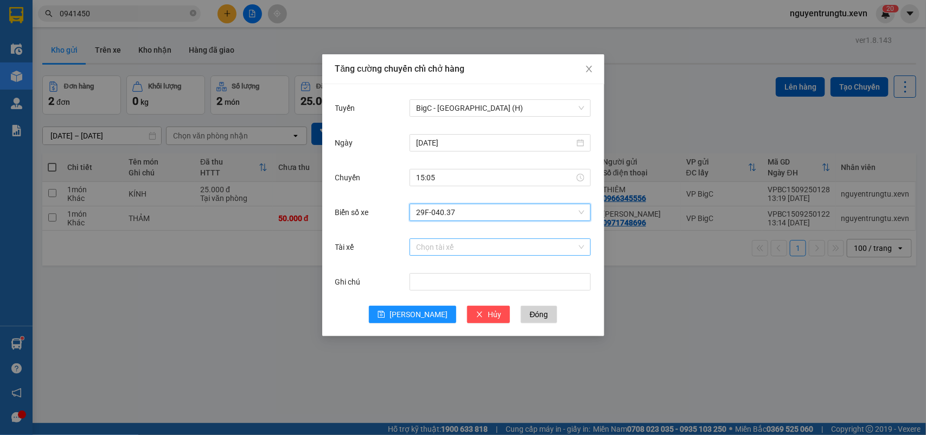
click at [469, 249] on input "Tài xế" at bounding box center [496, 247] width 161 height 16
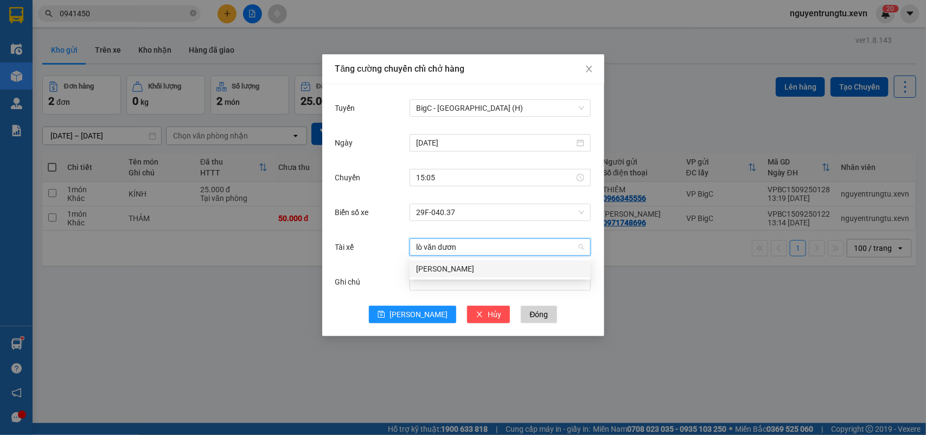
type input "lò văn dương"
click at [486, 264] on div "[PERSON_NAME]" at bounding box center [500, 269] width 168 height 12
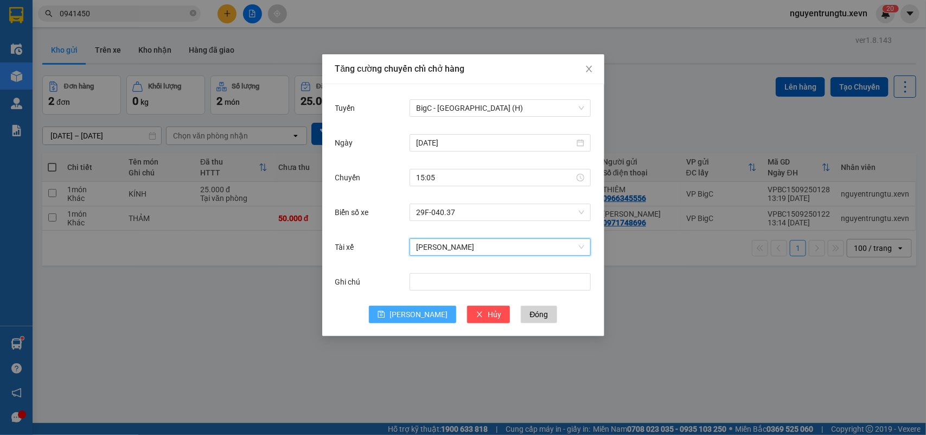
click at [415, 311] on span "[PERSON_NAME]" at bounding box center [419, 314] width 58 height 12
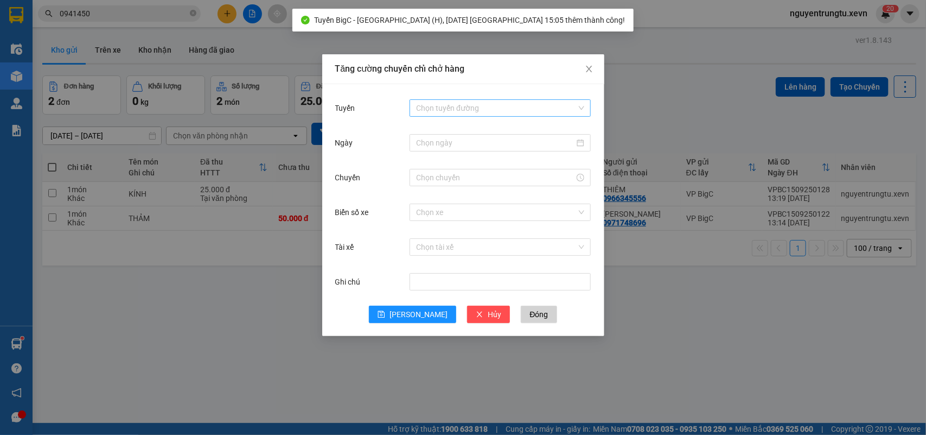
click at [542, 105] on input "Tuyến" at bounding box center [496, 108] width 161 height 16
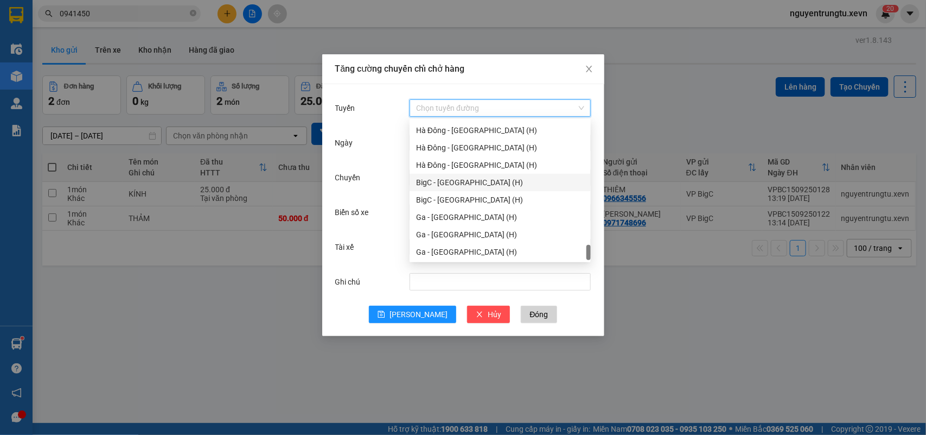
click at [471, 182] on div "BigC - [GEOGRAPHIC_DATA] (H)" at bounding box center [500, 182] width 168 height 12
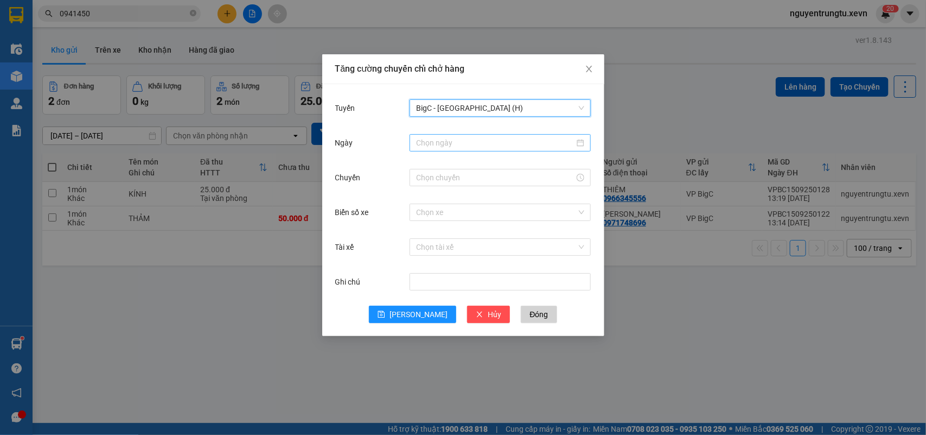
click at [521, 139] on input "Ngày" at bounding box center [495, 143] width 158 height 12
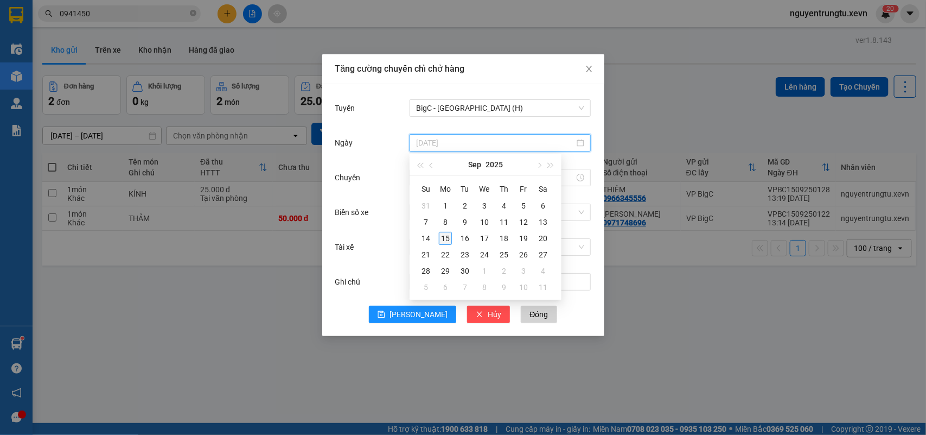
type input "[DATE]"
click at [446, 235] on div "15" at bounding box center [445, 238] width 13 height 13
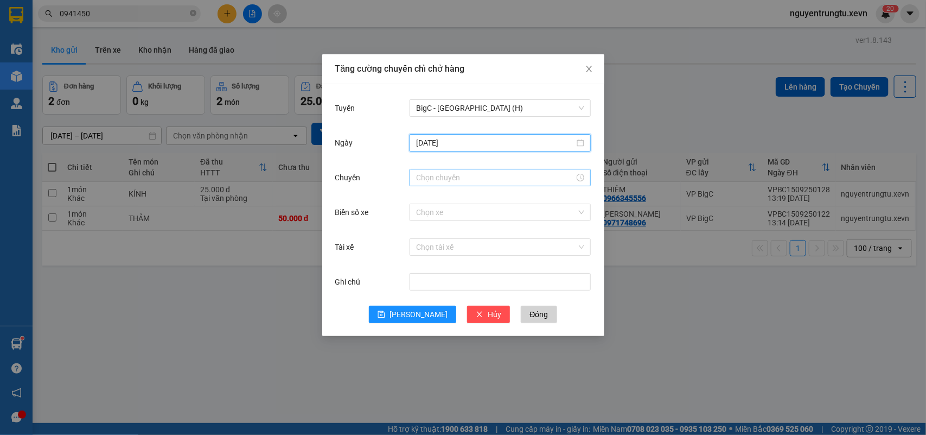
click at [499, 175] on input "Chuyến" at bounding box center [495, 177] width 158 height 12
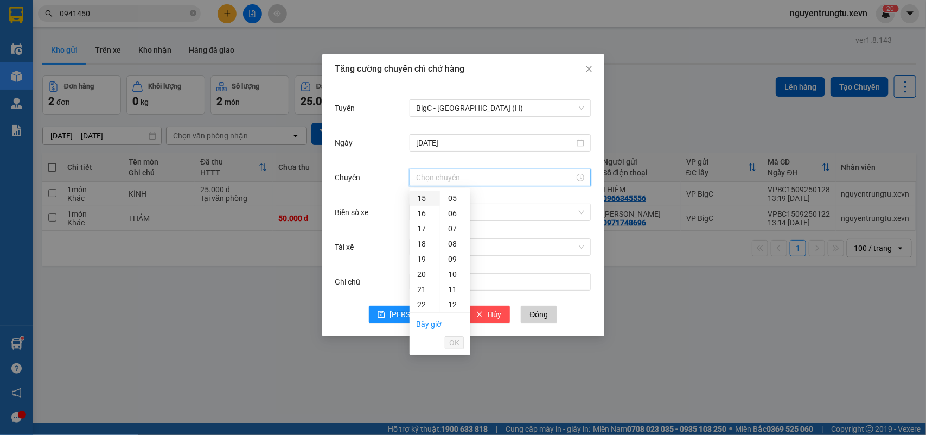
click at [424, 200] on div "15" at bounding box center [425, 197] width 30 height 15
drag, startPoint x: 455, startPoint y: 270, endPoint x: 456, endPoint y: 294, distance: 23.4
click at [455, 275] on div "05" at bounding box center [456, 273] width 30 height 15
type input "15:05"
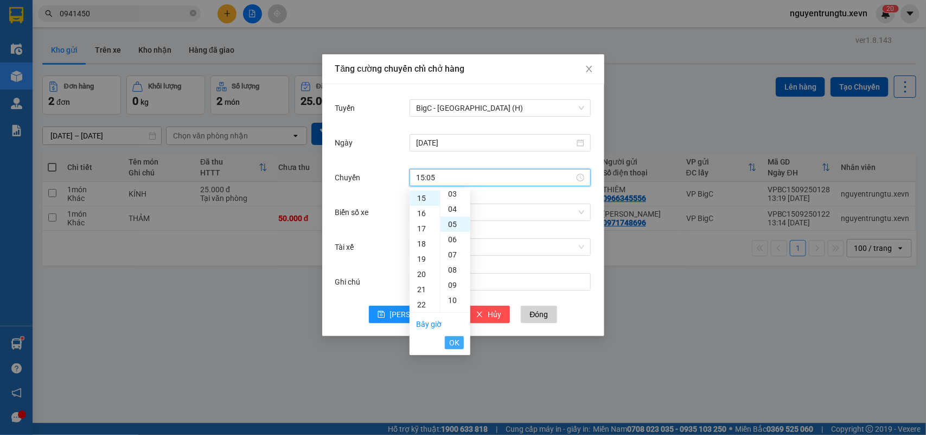
scroll to position [76, 0]
click at [457, 342] on span "OK" at bounding box center [454, 342] width 10 height 12
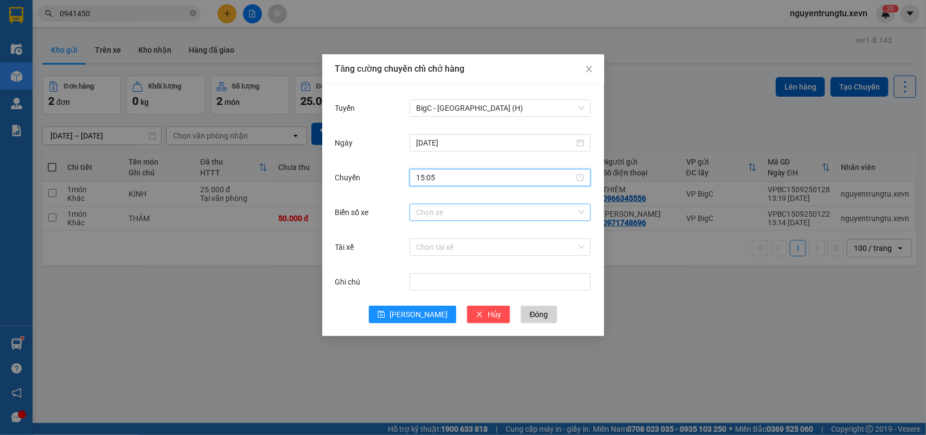
click at [525, 218] on input "Biển số xe" at bounding box center [496, 212] width 161 height 16
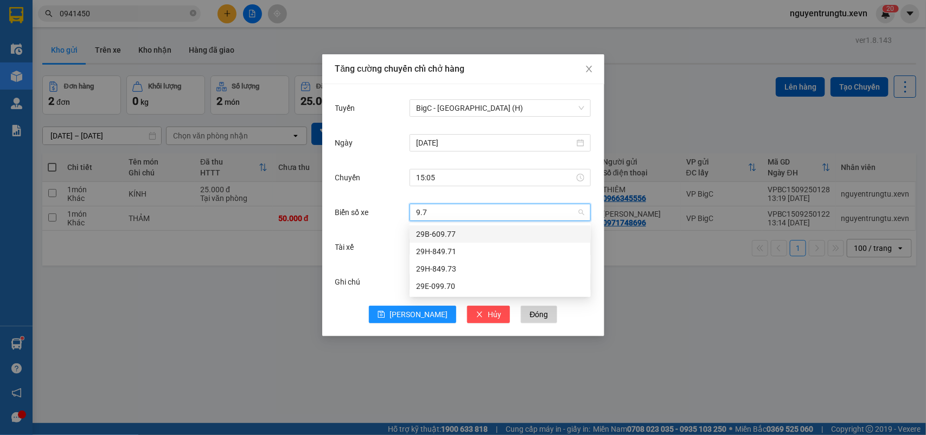
type input "9.73"
click at [471, 234] on div "29H-849.73" at bounding box center [500, 234] width 168 height 12
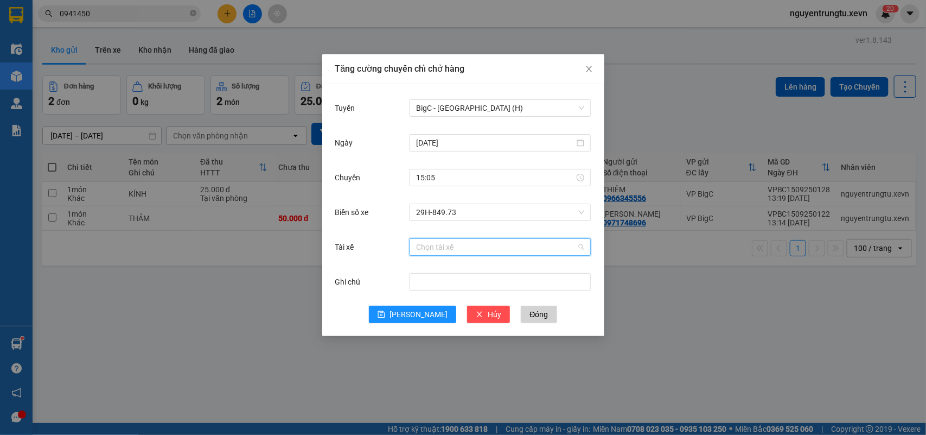
drag, startPoint x: 467, startPoint y: 247, endPoint x: 246, endPoint y: 359, distance: 247.3
click at [467, 248] on input "Tài xế" at bounding box center [496, 247] width 161 height 16
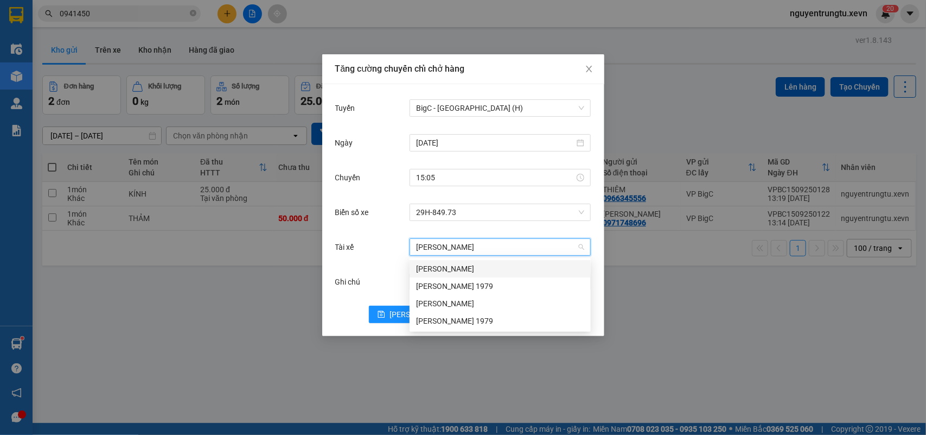
type input "[PERSON_NAME]"
click at [460, 264] on div "[PERSON_NAME]" at bounding box center [500, 269] width 168 height 12
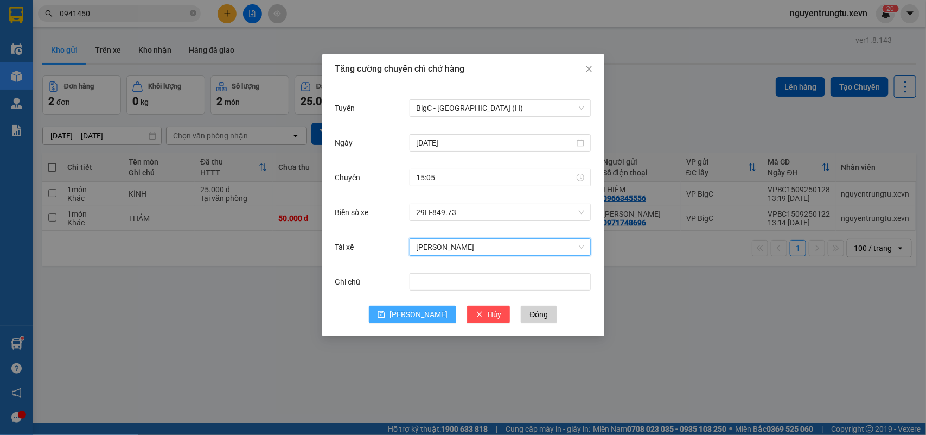
click at [409, 308] on button "[PERSON_NAME]" at bounding box center [412, 314] width 87 height 17
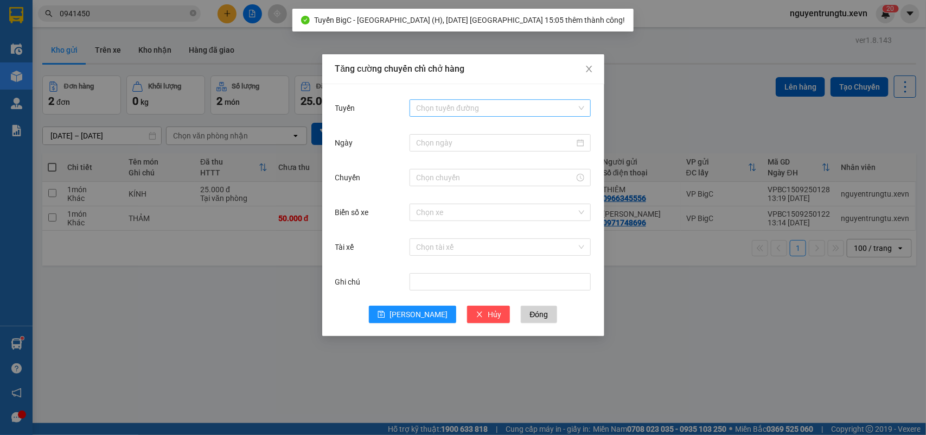
click at [487, 113] on input "Tuyến" at bounding box center [496, 108] width 161 height 16
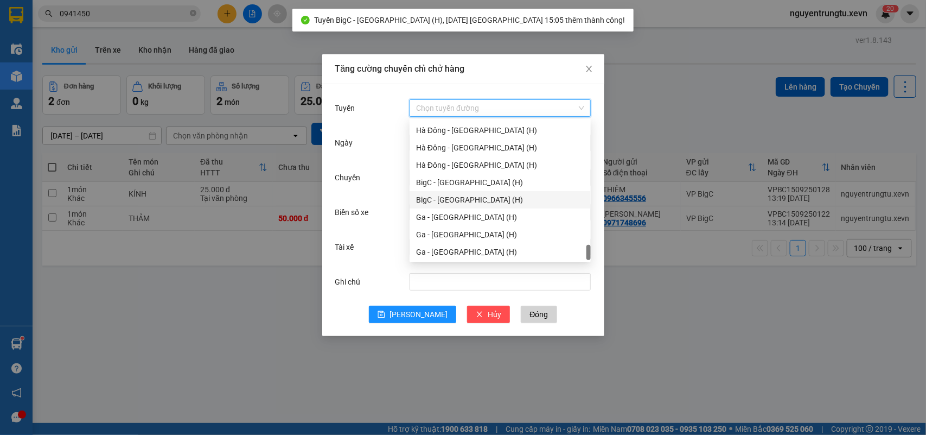
click at [474, 200] on div "BigC - [GEOGRAPHIC_DATA] (H)" at bounding box center [500, 200] width 168 height 12
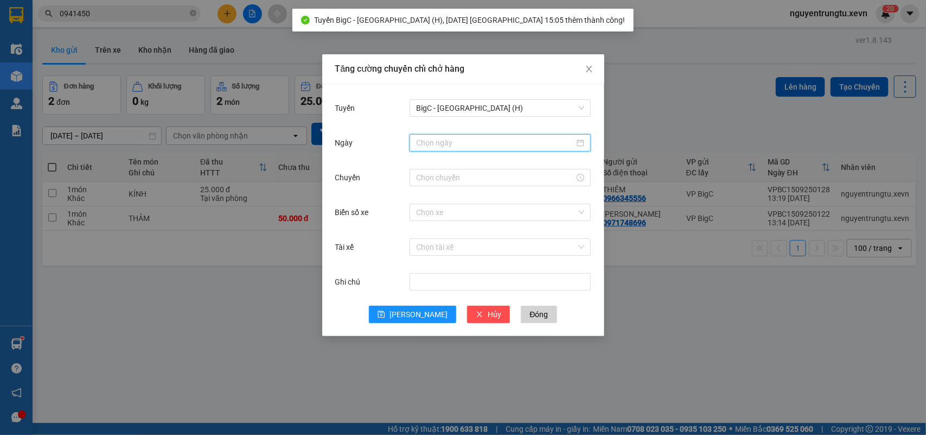
click at [509, 148] on input "Ngày" at bounding box center [495, 143] width 158 height 12
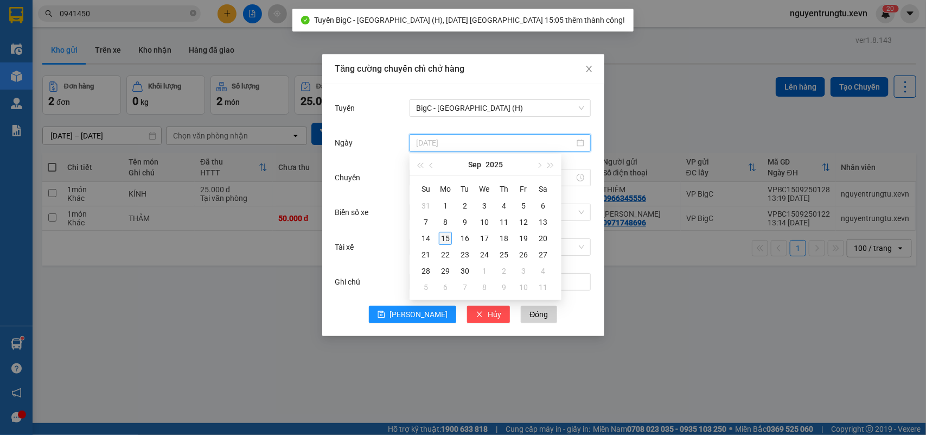
type input "[DATE]"
click at [449, 237] on div "15" at bounding box center [445, 238] width 13 height 13
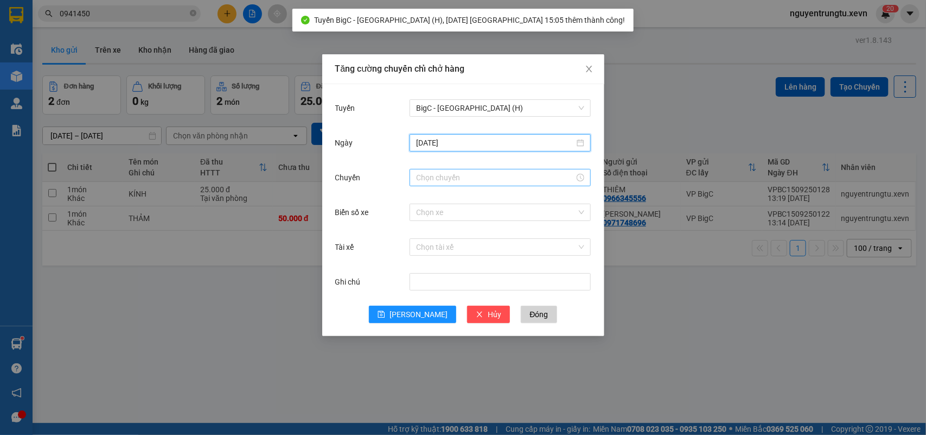
click at [505, 173] on input "Chuyến" at bounding box center [495, 177] width 158 height 12
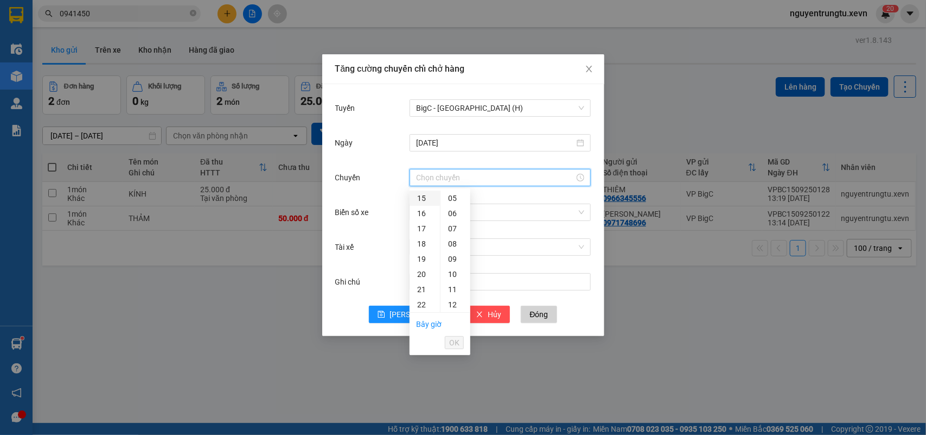
click at [425, 197] on div "15" at bounding box center [425, 197] width 30 height 15
click at [449, 272] on div "05" at bounding box center [456, 273] width 30 height 15
type input "15:05"
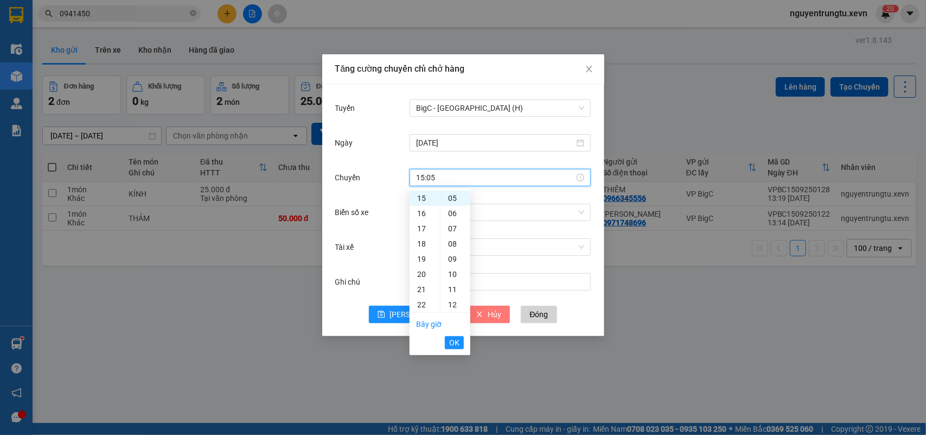
drag, startPoint x: 450, startPoint y: 342, endPoint x: 471, endPoint y: 307, distance: 41.3
click at [448, 342] on button "OK" at bounding box center [454, 342] width 19 height 13
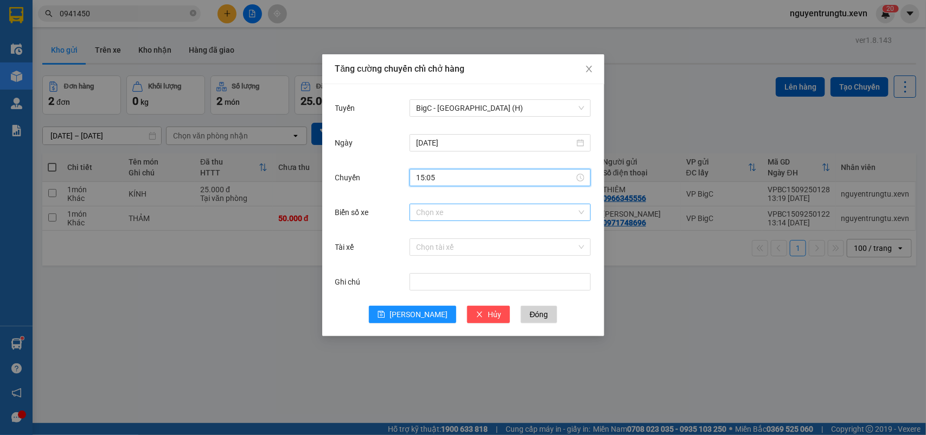
click at [487, 213] on input "Biển số xe" at bounding box center [496, 212] width 161 height 16
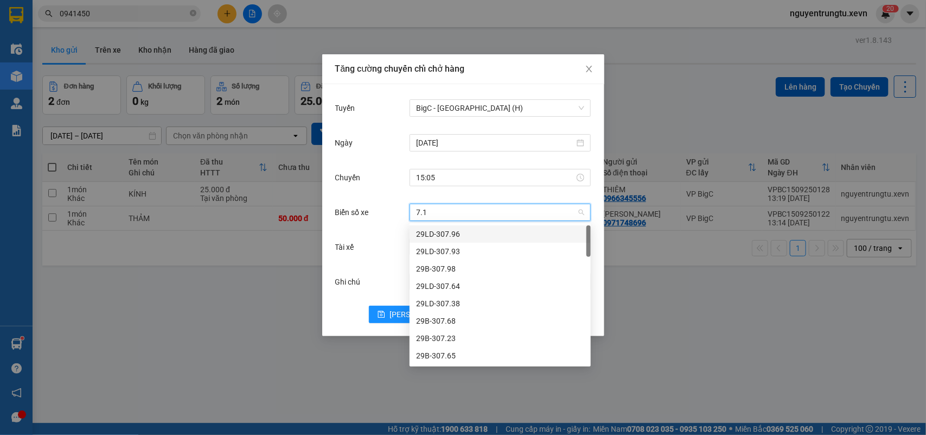
type input "7.19"
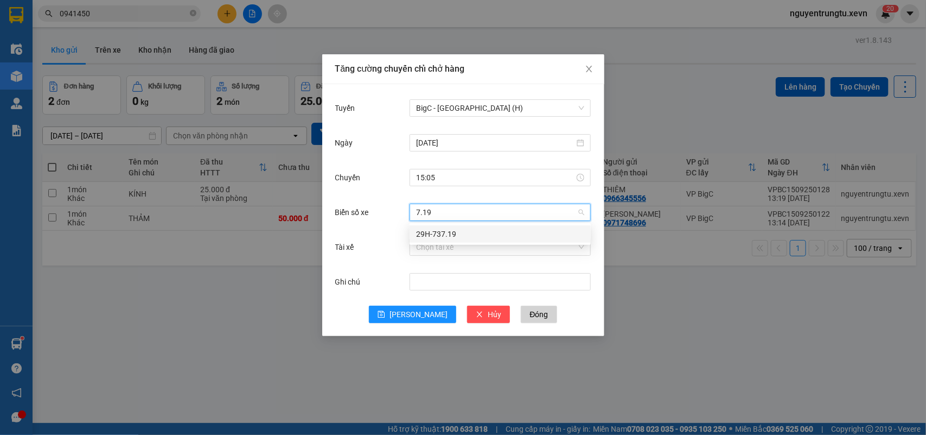
click at [435, 237] on div "29H-737.19" at bounding box center [500, 234] width 168 height 12
click at [438, 247] on input "Tài xế" at bounding box center [496, 247] width 161 height 16
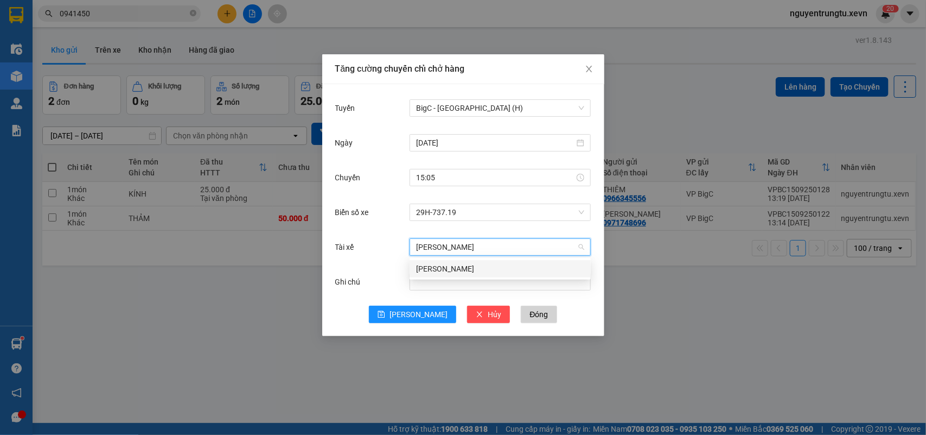
type input "[PERSON_NAME]"
click at [503, 265] on div "[PERSON_NAME]" at bounding box center [500, 269] width 168 height 12
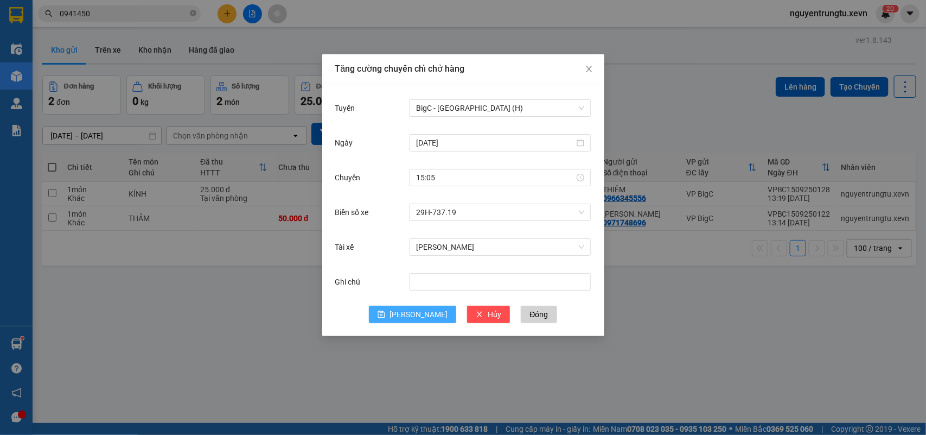
click at [385, 312] on icon "save" at bounding box center [382, 314] width 8 height 8
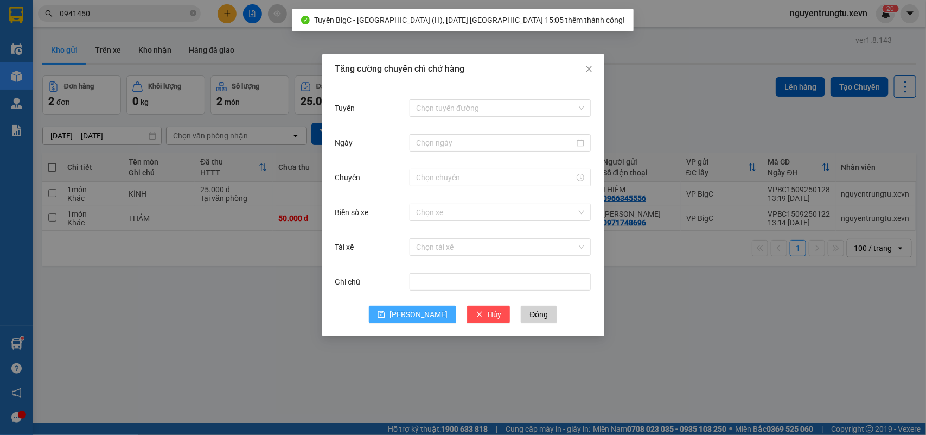
drag, startPoint x: 764, startPoint y: 331, endPoint x: 625, endPoint y: 300, distance: 141.9
click at [761, 332] on div "Tăng cường chuyến chỉ chở hàng Tuyến Chọn tuyến đường Ngày Chuyến Biển số xe Ch…" at bounding box center [463, 217] width 926 height 435
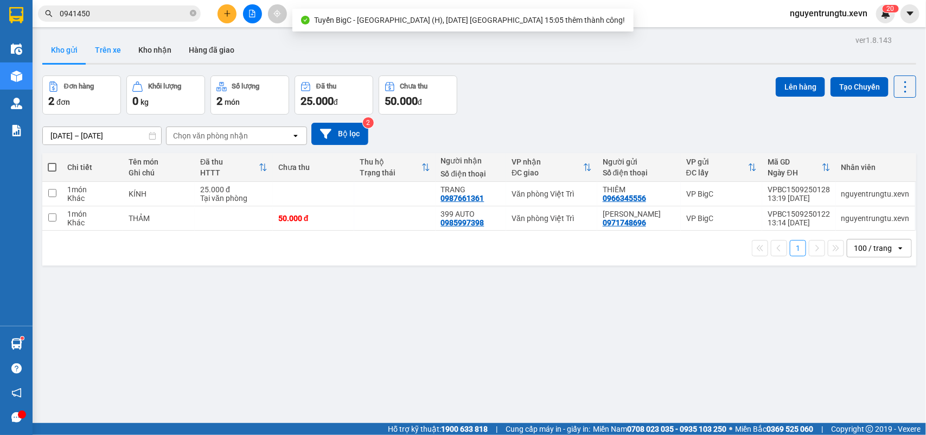
click at [110, 52] on button "Trên xe" at bounding box center [107, 50] width 43 height 26
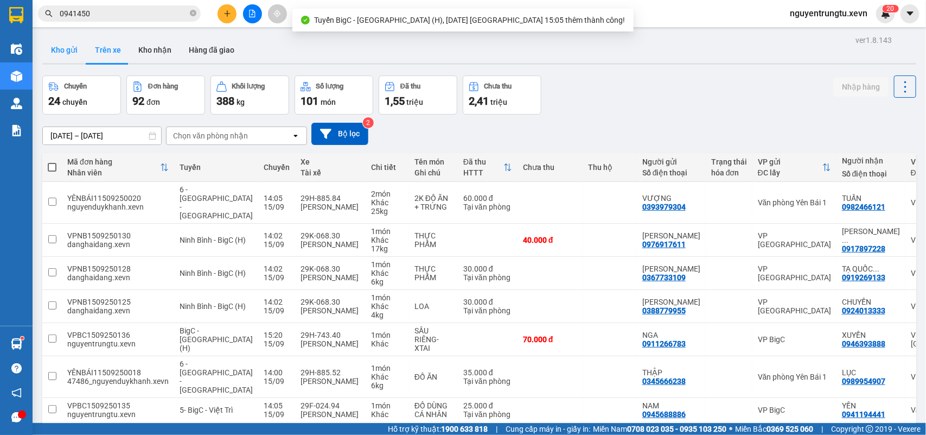
click at [69, 54] on button "Kho gửi" at bounding box center [64, 50] width 44 height 26
